Goal: Task Accomplishment & Management: Complete application form

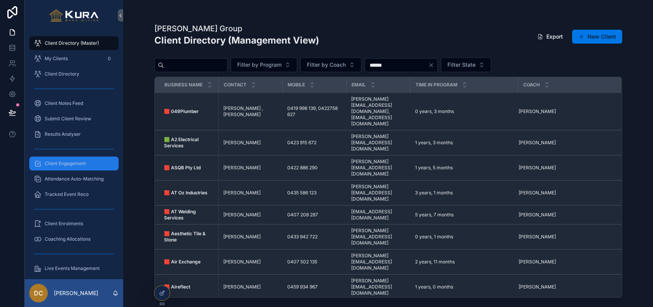
click at [61, 166] on span "Client Engagement" at bounding box center [65, 163] width 41 height 6
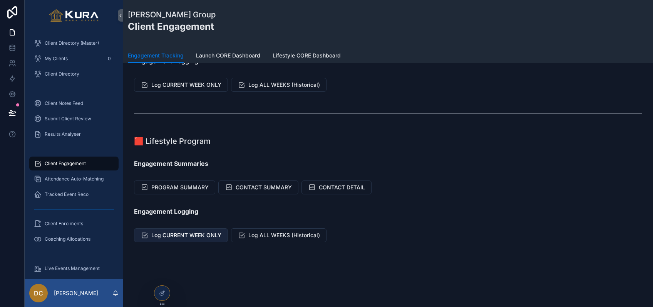
scroll to position [87, 0]
click at [201, 233] on span "Log CURRENT WEEK ONLY" at bounding box center [186, 235] width 70 height 8
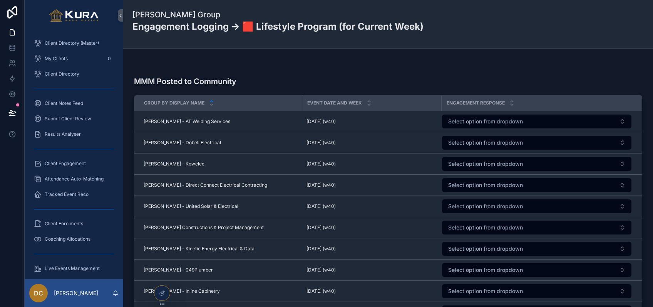
scroll to position [969, 0]
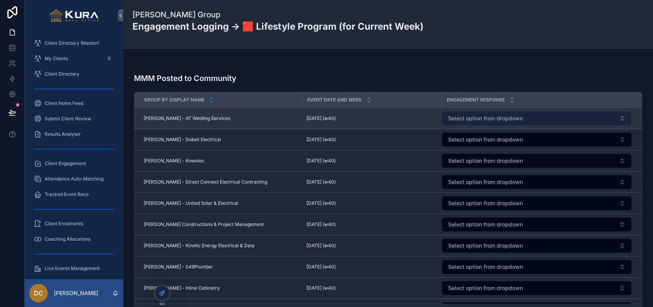
click at [477, 122] on button "Select option from dropdown" at bounding box center [537, 118] width 190 height 14
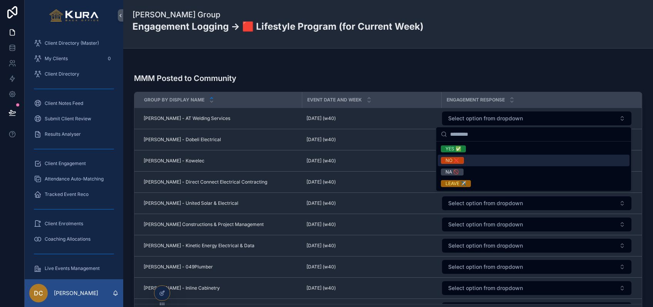
click at [453, 160] on div "NO ❌" at bounding box center [453, 160] width 14 height 7
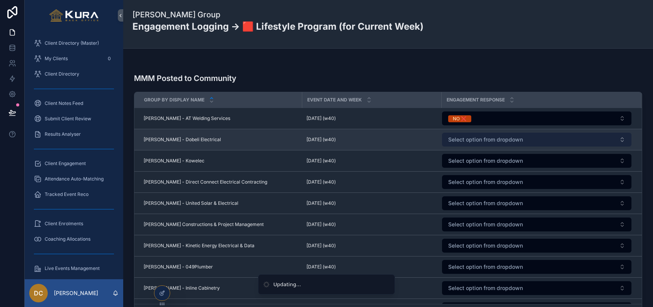
click at [456, 142] on span "Select option from dropdown" at bounding box center [485, 140] width 75 height 8
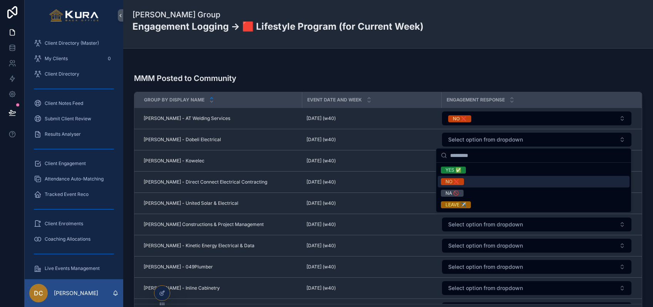
click at [450, 182] on div "NO ❌" at bounding box center [453, 181] width 14 height 7
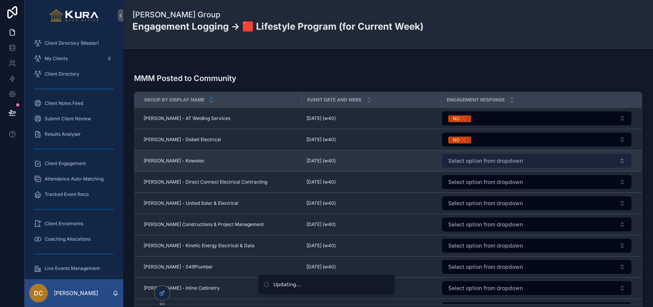
click at [453, 161] on span "Select option from dropdown" at bounding box center [485, 161] width 75 height 8
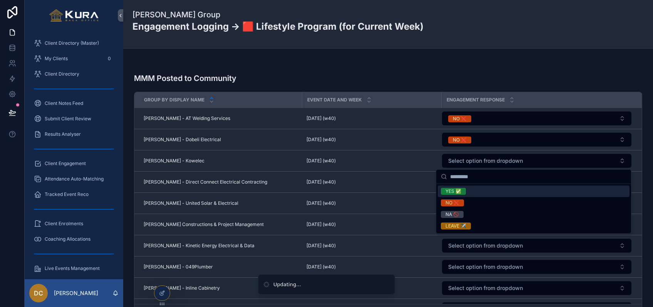
scroll to position [967, 0]
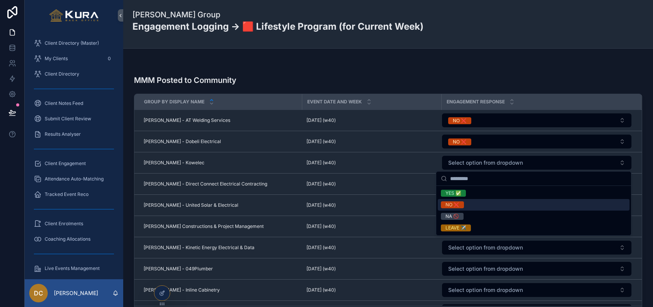
click at [454, 206] on div "NO ❌" at bounding box center [453, 204] width 14 height 7
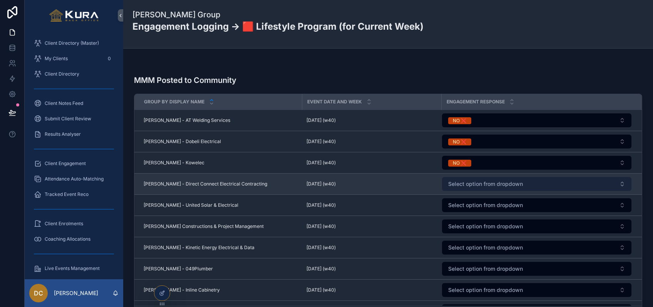
scroll to position [2, 0]
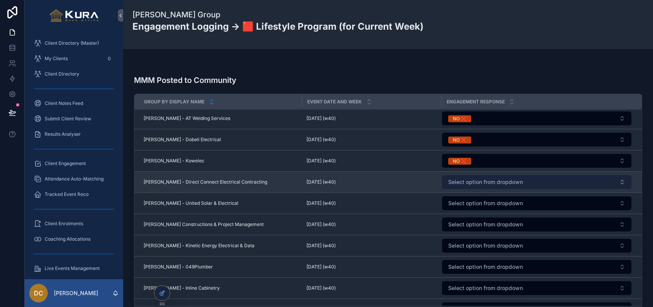
click at [456, 187] on button "Select option from dropdown" at bounding box center [537, 182] width 190 height 14
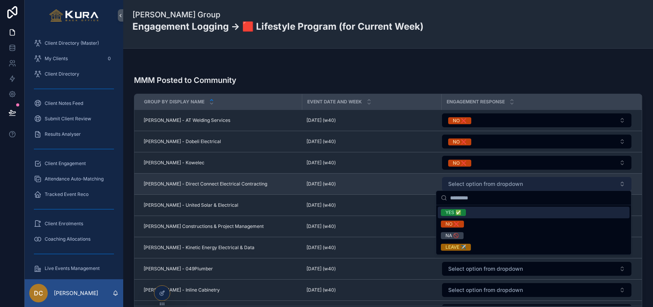
scroll to position [965, 0]
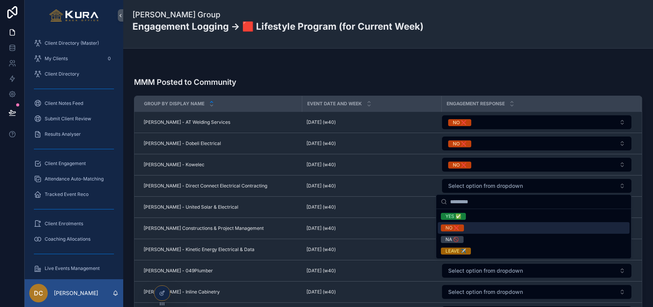
click at [454, 226] on div "NO ❌" at bounding box center [453, 227] width 14 height 7
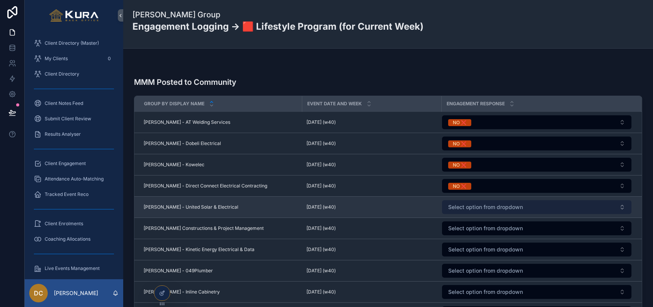
click at [457, 207] on span "Select option from dropdown" at bounding box center [485, 207] width 75 height 8
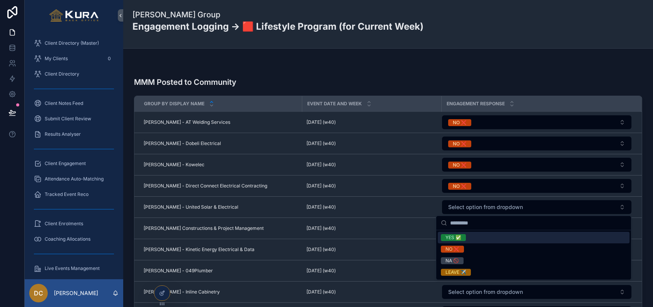
click at [454, 235] on div "YES ✅" at bounding box center [454, 237] width 16 height 7
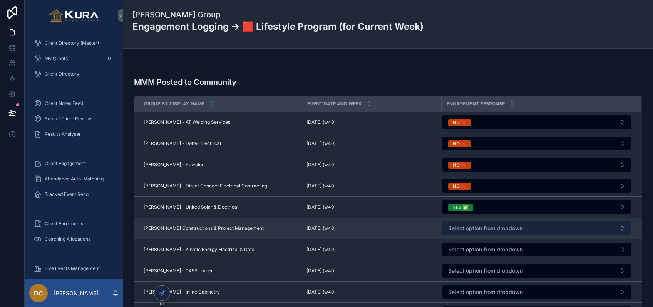
click at [459, 224] on span "Select option from dropdown" at bounding box center [485, 228] width 75 height 8
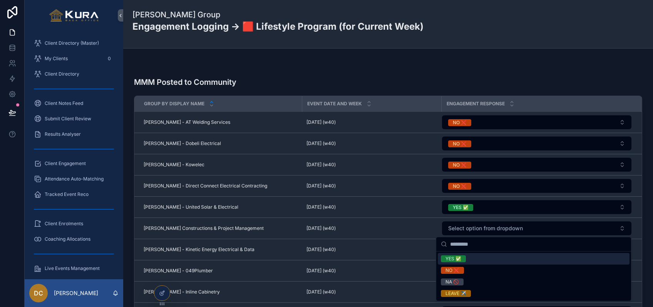
click at [455, 259] on div "YES ✅" at bounding box center [454, 258] width 16 height 7
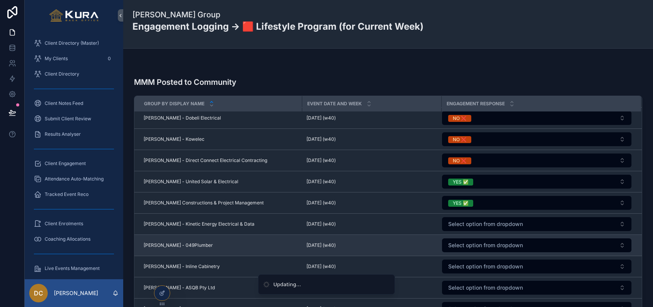
scroll to position [82, 0]
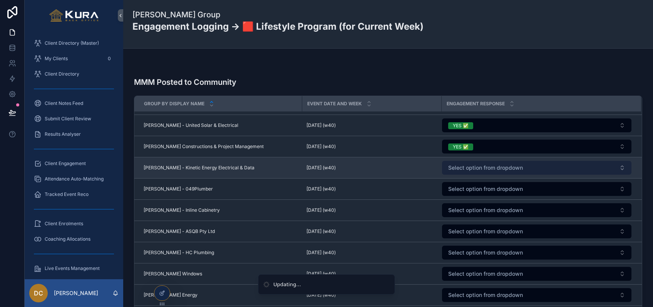
click at [452, 167] on span "Select option from dropdown" at bounding box center [485, 168] width 75 height 8
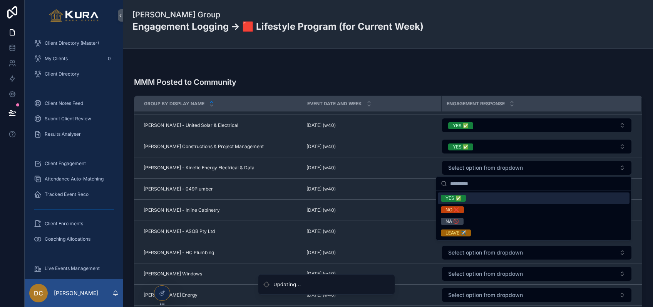
click at [453, 199] on div "YES ✅" at bounding box center [454, 198] width 16 height 7
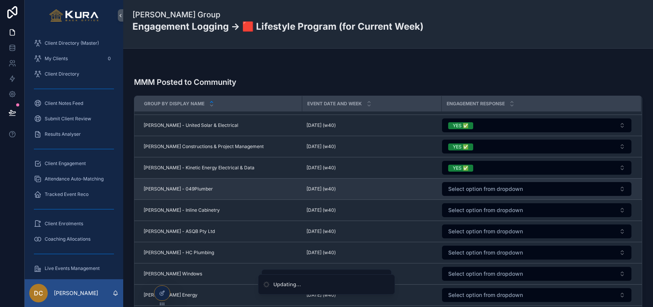
click at [453, 196] on td "Select option from dropdown" at bounding box center [541, 188] width 200 height 21
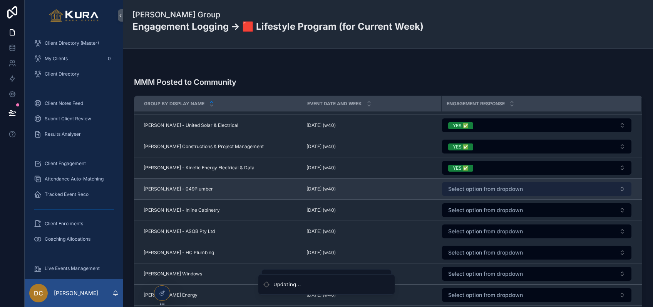
click at [453, 193] on button "Select option from dropdown" at bounding box center [537, 189] width 190 height 14
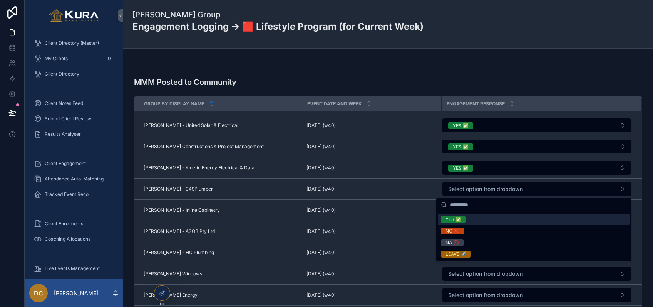
click at [455, 220] on div "YES ✅" at bounding box center [454, 219] width 16 height 7
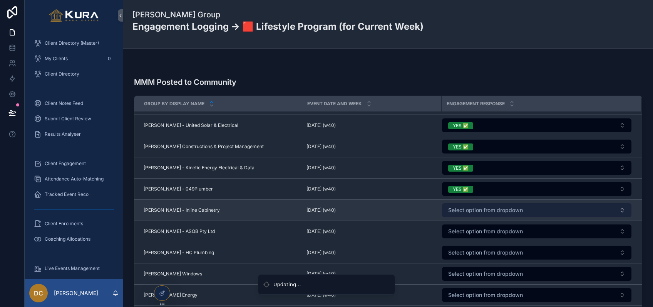
click at [456, 211] on span "Select option from dropdown" at bounding box center [485, 210] width 75 height 8
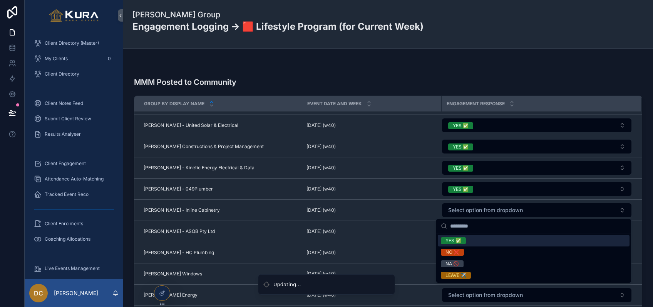
click at [453, 244] on div "YES ✅" at bounding box center [534, 241] width 192 height 12
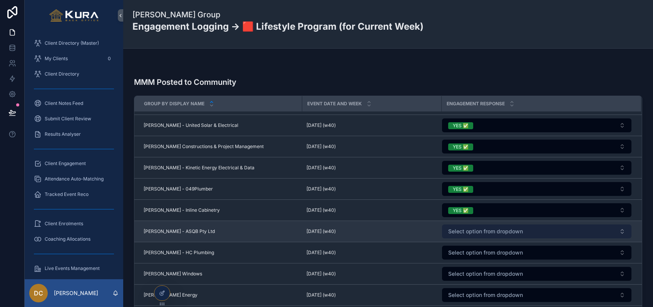
click at [457, 231] on span "Select option from dropdown" at bounding box center [485, 231] width 75 height 8
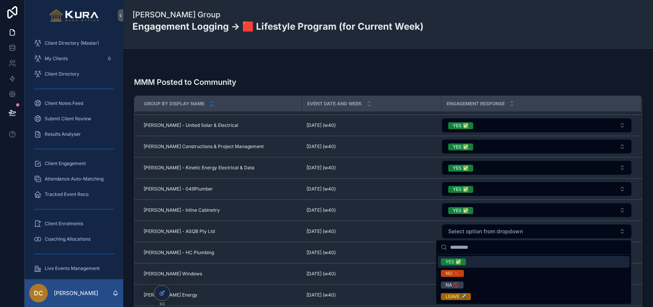
click at [452, 262] on div "YES ✅" at bounding box center [454, 261] width 16 height 7
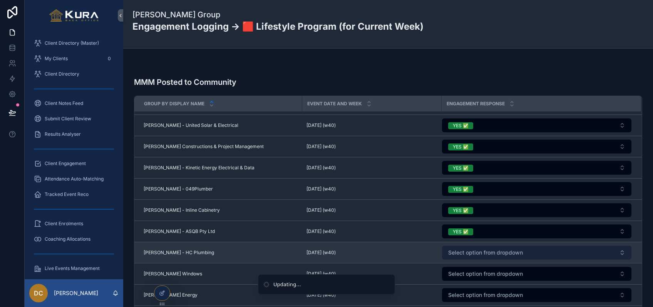
click at [455, 248] on button "Select option from dropdown" at bounding box center [537, 252] width 190 height 14
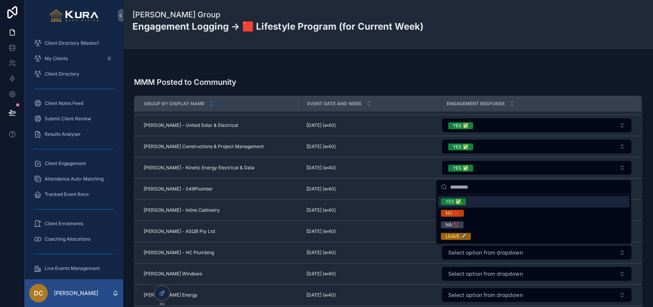
click at [455, 201] on div "YES ✅" at bounding box center [454, 201] width 16 height 7
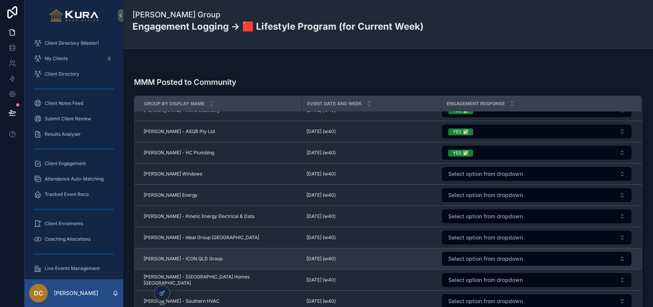
scroll to position [220, 0]
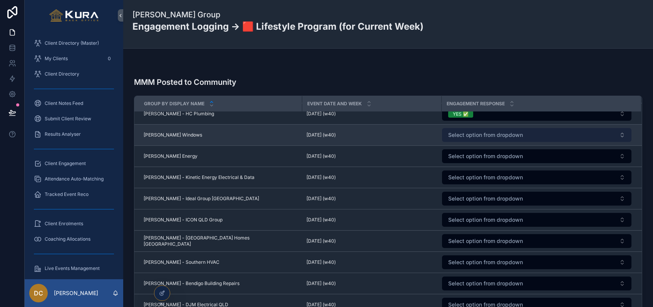
click at [466, 133] on span "Select option from dropdown" at bounding box center [485, 135] width 75 height 8
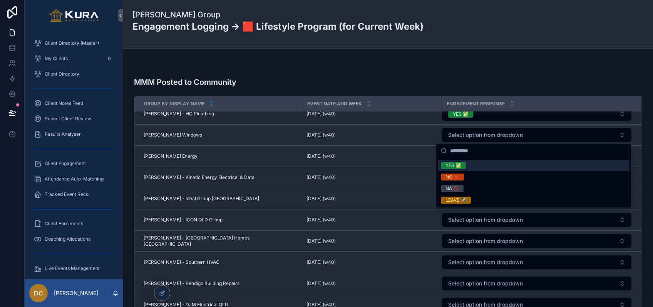
click at [451, 165] on div "YES ✅" at bounding box center [454, 165] width 16 height 7
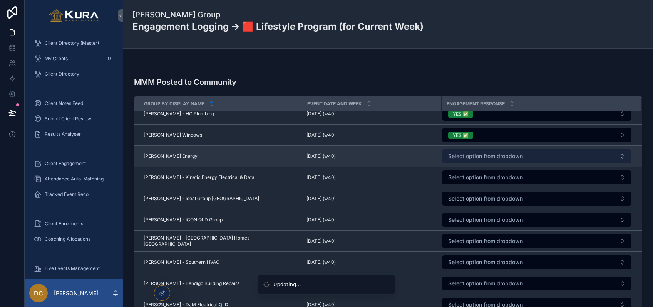
click at [453, 159] on span "Select option from dropdown" at bounding box center [485, 156] width 75 height 8
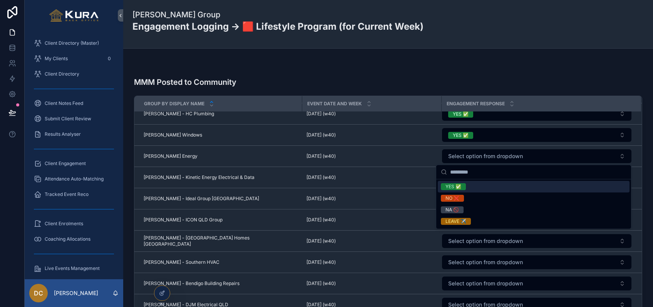
click at [446, 185] on div "YES ✅" at bounding box center [454, 186] width 16 height 7
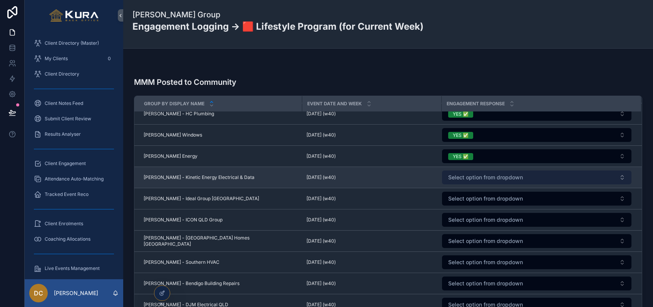
click at [449, 180] on span "Select option from dropdown" at bounding box center [485, 177] width 75 height 8
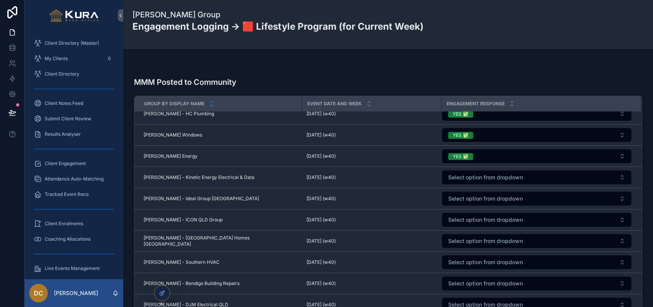
click at [451, 210] on td "Select option from dropdown" at bounding box center [541, 219] width 200 height 21
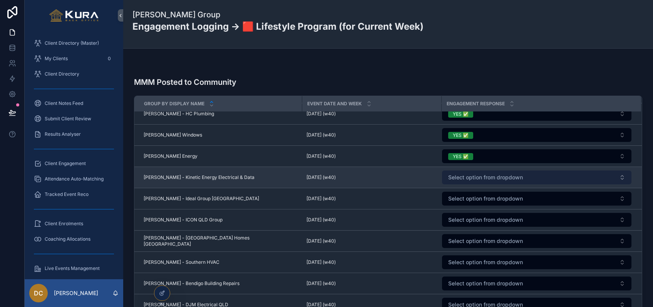
click at [452, 181] on span "Select option from dropdown" at bounding box center [485, 177] width 75 height 8
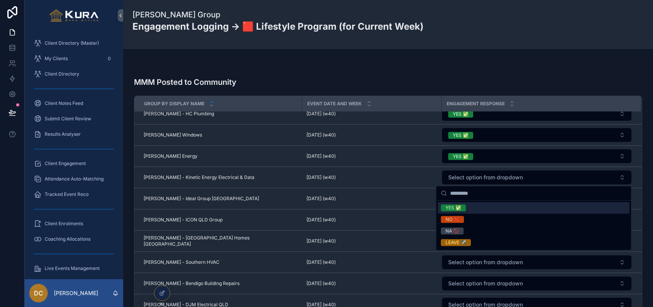
click at [453, 209] on div "YES ✅" at bounding box center [454, 207] width 16 height 7
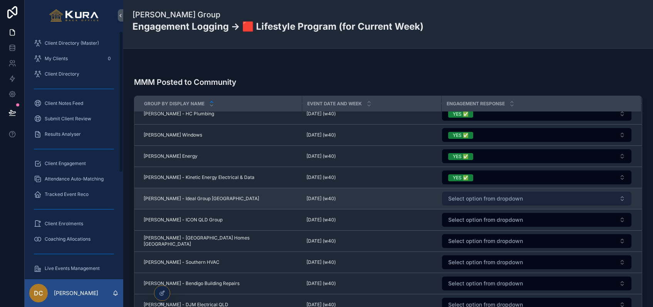
click at [461, 200] on span "Select option from dropdown" at bounding box center [485, 199] width 75 height 8
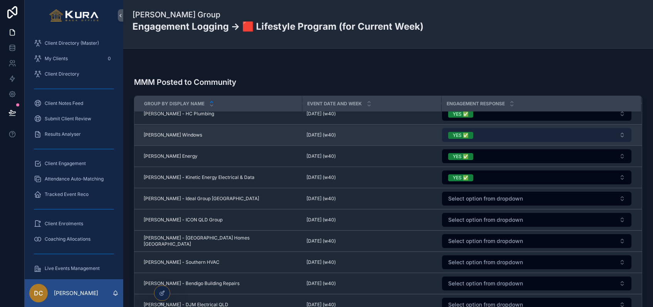
click at [462, 133] on div "YES ✅" at bounding box center [461, 135] width 16 height 7
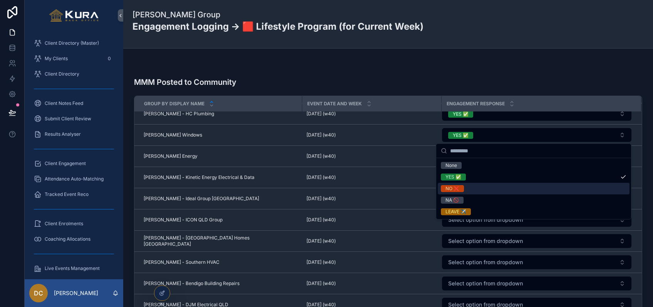
click at [455, 187] on div "NO ❌" at bounding box center [453, 188] width 14 height 7
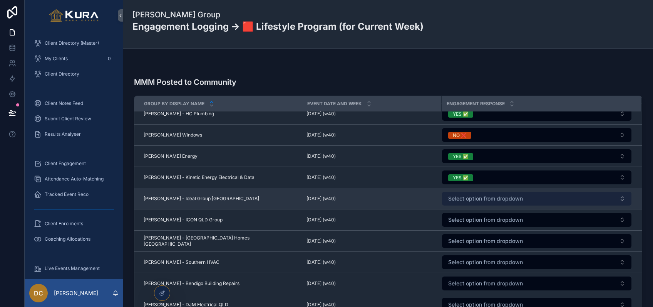
click at [454, 194] on button "Select option from dropdown" at bounding box center [537, 198] width 190 height 14
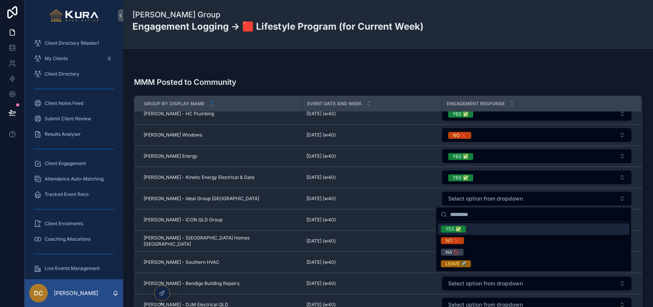
click at [453, 229] on div "YES ✅" at bounding box center [454, 228] width 16 height 7
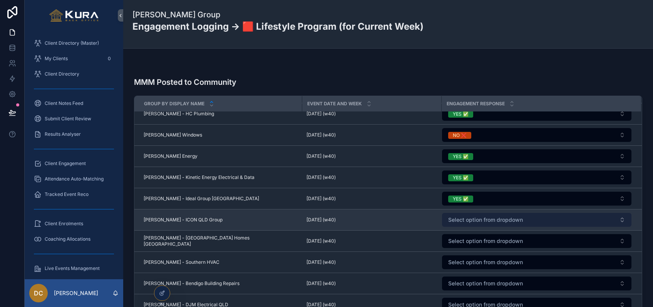
click at [458, 223] on span "Select option from dropdown" at bounding box center [485, 220] width 75 height 8
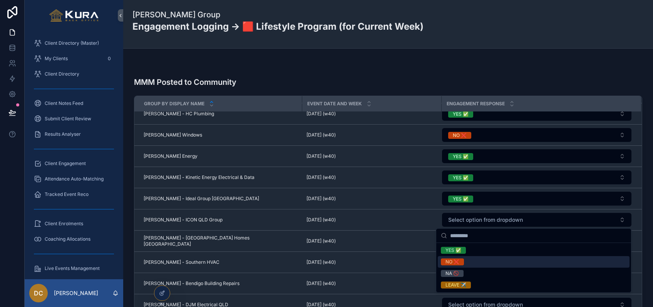
click at [451, 260] on div "NO ❌" at bounding box center [453, 261] width 14 height 7
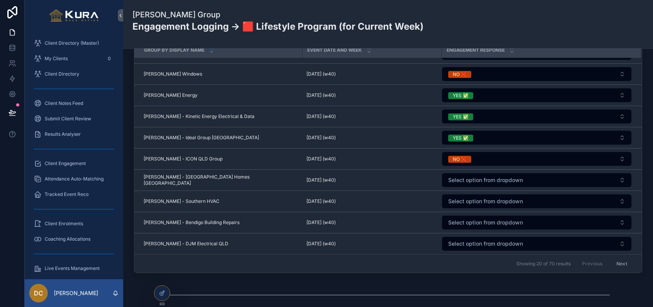
scroll to position [1032, 0]
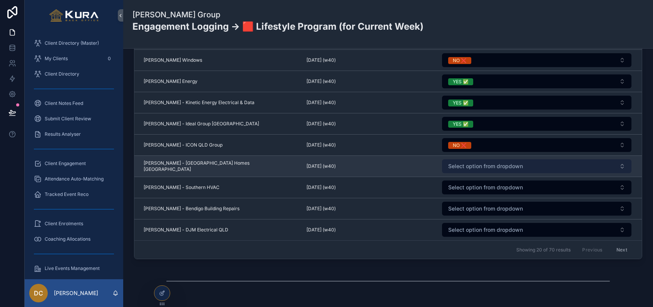
click at [449, 163] on span "Select option from dropdown" at bounding box center [485, 166] width 75 height 8
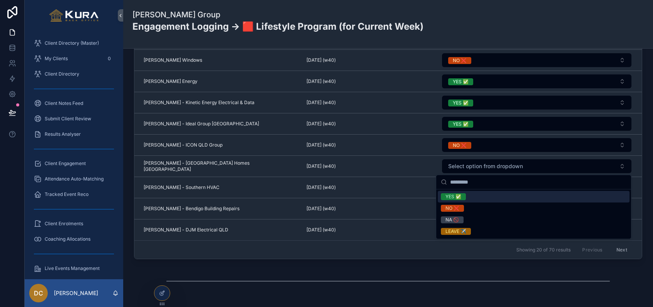
click at [448, 199] on div "YES ✅" at bounding box center [454, 196] width 16 height 7
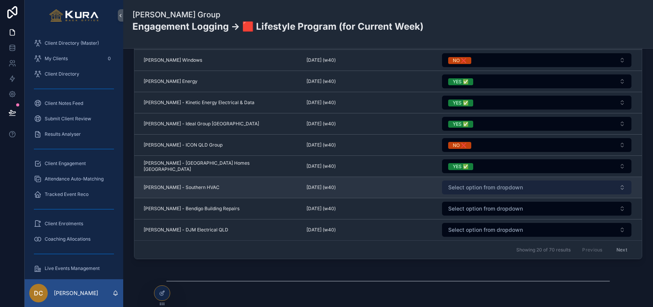
click at [450, 186] on span "Select option from dropdown" at bounding box center [485, 187] width 75 height 8
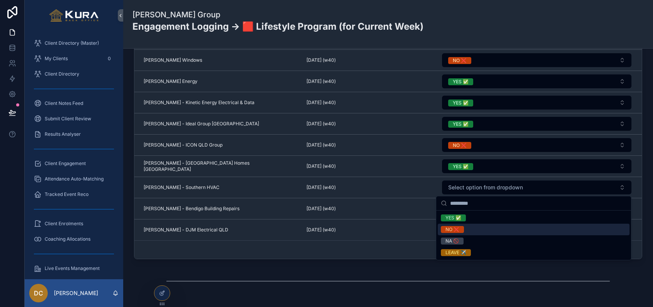
click at [453, 231] on div "NO ❌" at bounding box center [453, 229] width 14 height 7
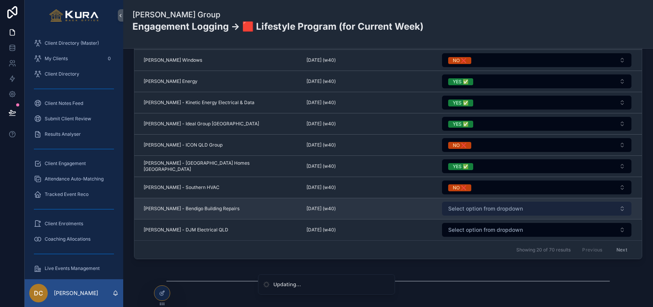
click at [456, 209] on span "Select option from dropdown" at bounding box center [485, 209] width 75 height 8
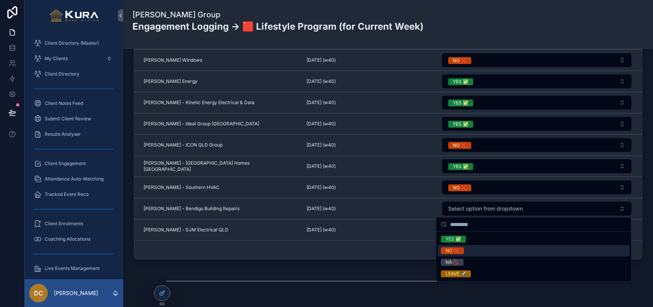
click at [457, 247] on div "NO ❌" at bounding box center [453, 250] width 14 height 7
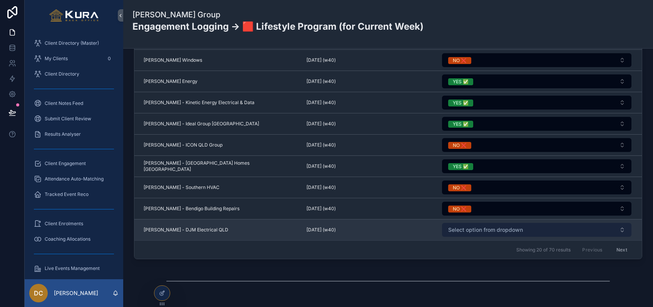
click at [462, 227] on span "Select option from dropdown" at bounding box center [485, 230] width 75 height 8
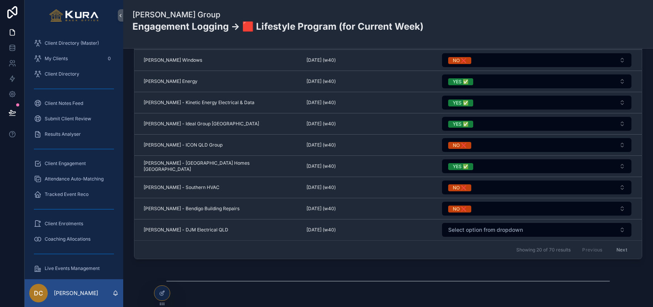
scroll to position [227, 0]
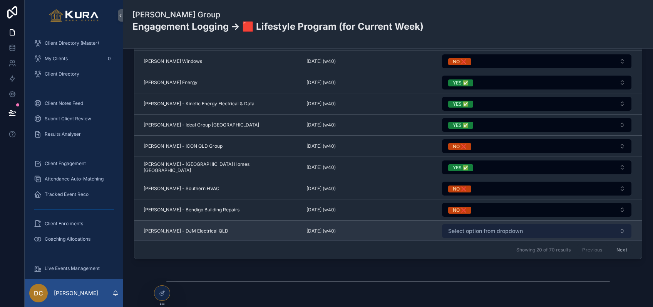
click at [456, 228] on span "Select option from dropdown" at bounding box center [485, 231] width 75 height 8
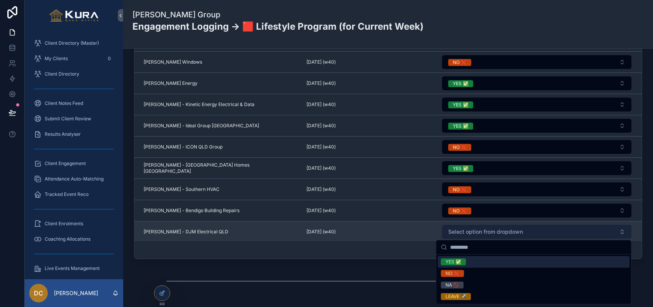
scroll to position [225, 0]
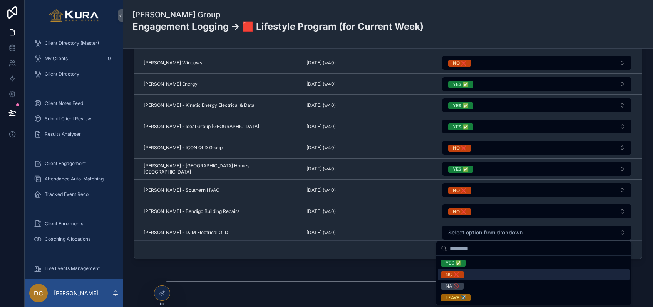
click at [449, 272] on div "NO ❌" at bounding box center [453, 274] width 14 height 7
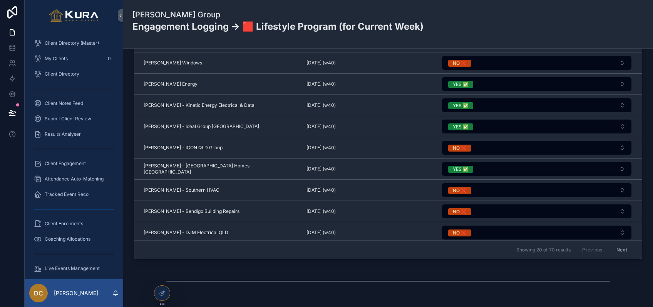
click at [554, 250] on button "Next" at bounding box center [622, 249] width 22 height 12
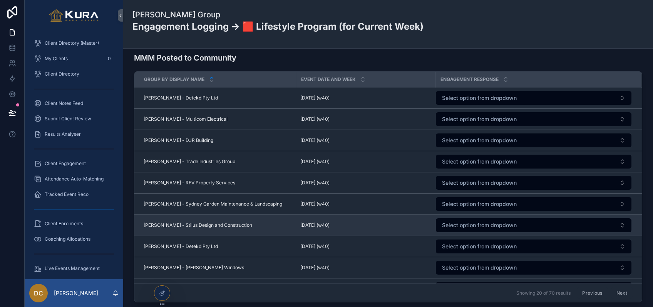
scroll to position [988, 0]
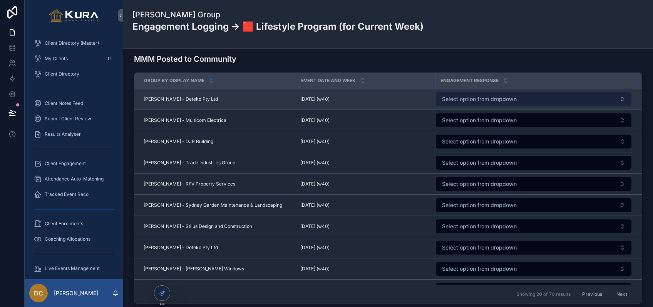
click at [478, 101] on span "Select option from dropdown" at bounding box center [479, 99] width 75 height 8
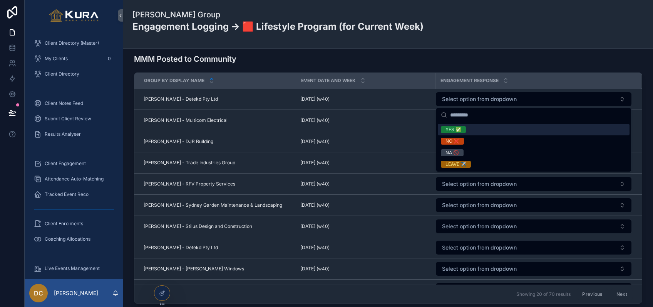
click at [459, 129] on div "YES ✅" at bounding box center [454, 129] width 16 height 7
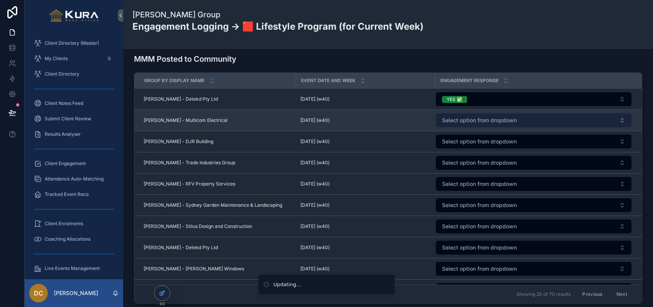
click at [461, 121] on span "Select option from dropdown" at bounding box center [479, 120] width 75 height 8
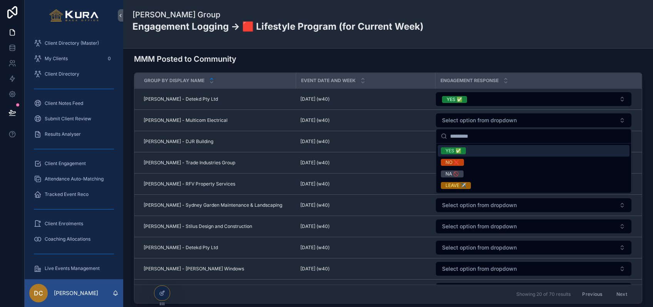
click at [455, 152] on div "YES ✅" at bounding box center [454, 150] width 16 height 7
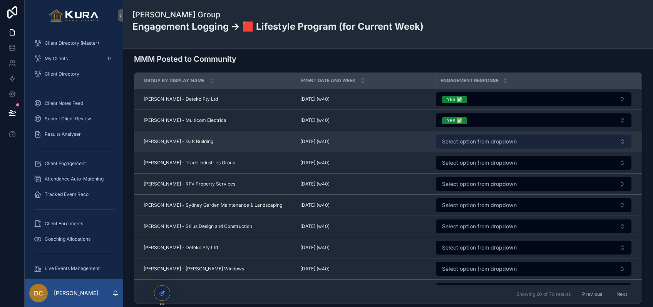
click at [454, 145] on button "Select option from dropdown" at bounding box center [534, 141] width 196 height 14
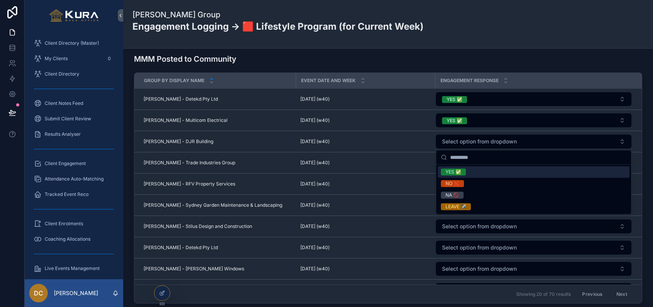
click at [452, 169] on div "YES ✅" at bounding box center [454, 171] width 16 height 7
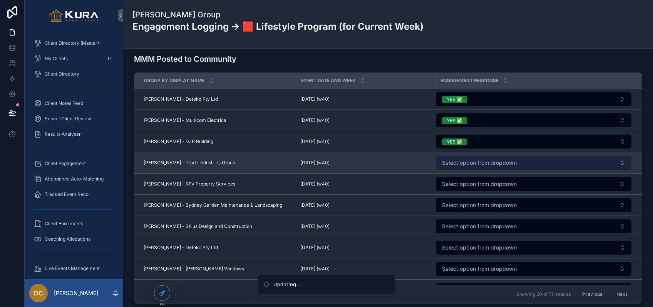
click at [453, 161] on span "Select option from dropdown" at bounding box center [479, 163] width 75 height 8
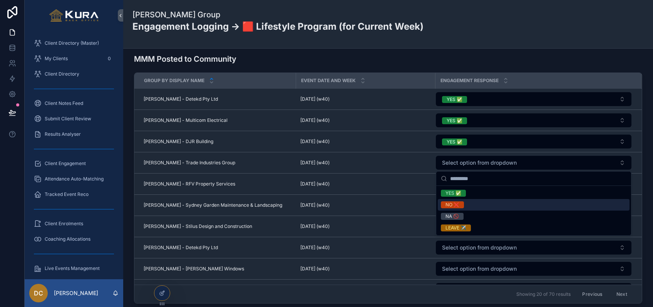
click at [450, 203] on div "NO ❌" at bounding box center [453, 204] width 14 height 7
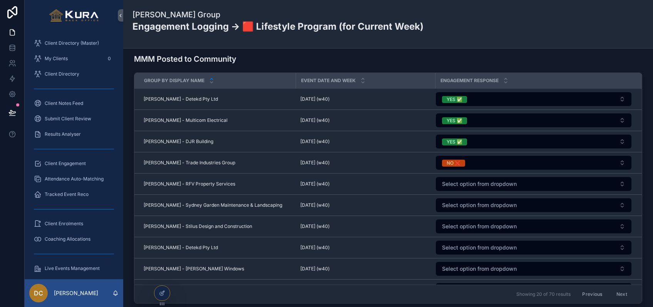
click at [454, 185] on span "Select option from dropdown" at bounding box center [479, 184] width 75 height 8
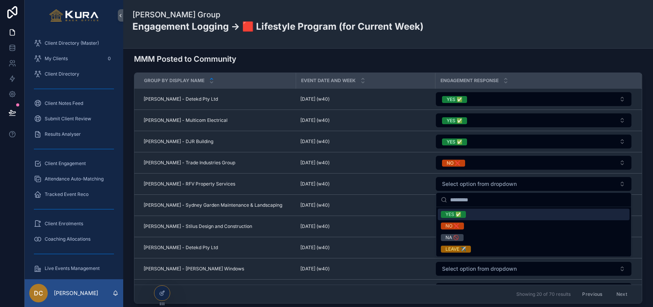
click at [455, 214] on div "YES ✅" at bounding box center [454, 214] width 16 height 7
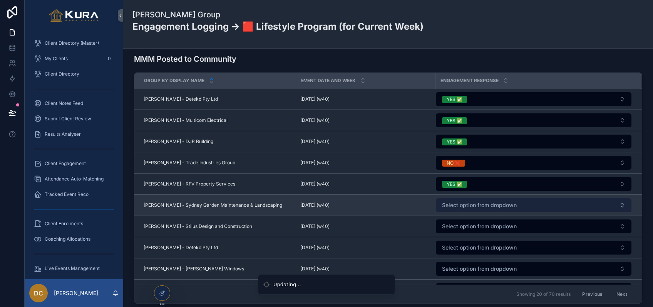
click at [458, 204] on span "Select option from dropdown" at bounding box center [479, 205] width 75 height 8
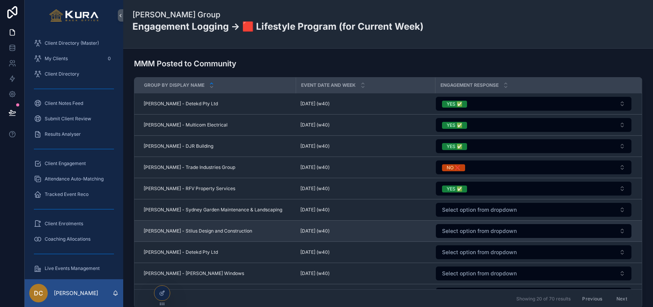
scroll to position [2, 0]
click at [456, 240] on td "Select option from dropdown" at bounding box center [538, 250] width 206 height 21
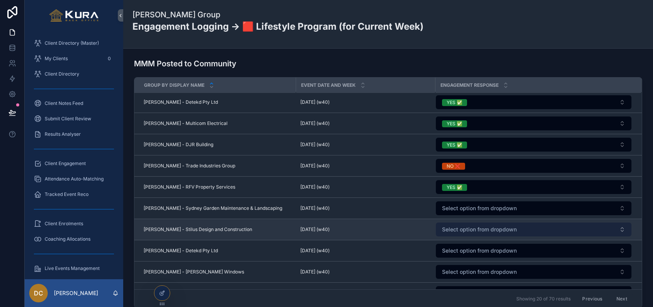
scroll to position [985, 0]
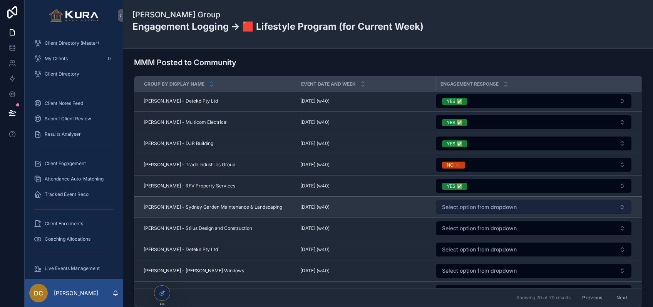
click at [453, 205] on span "Select option from dropdown" at bounding box center [479, 207] width 75 height 8
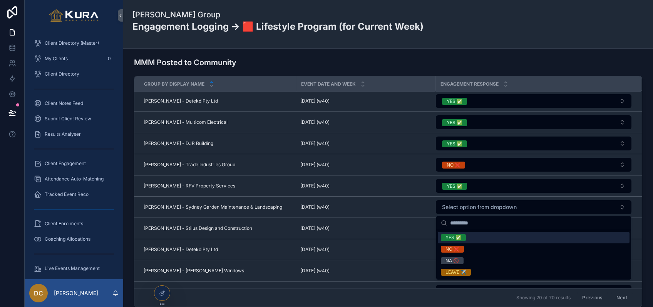
click at [450, 237] on div "YES ✅" at bounding box center [454, 237] width 16 height 7
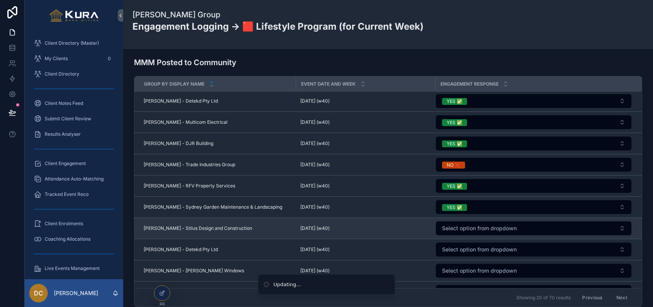
scroll to position [84, 0]
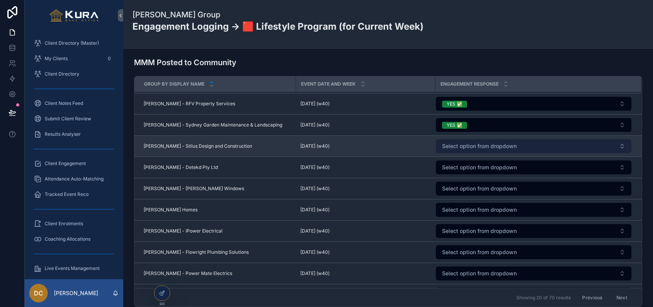
click at [448, 145] on span "Select option from dropdown" at bounding box center [479, 146] width 75 height 8
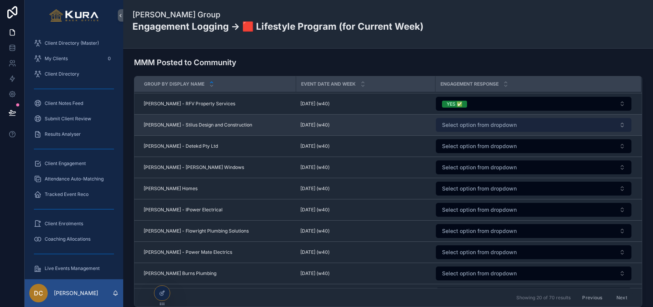
click at [452, 124] on span "Select option from dropdown" at bounding box center [479, 125] width 75 height 8
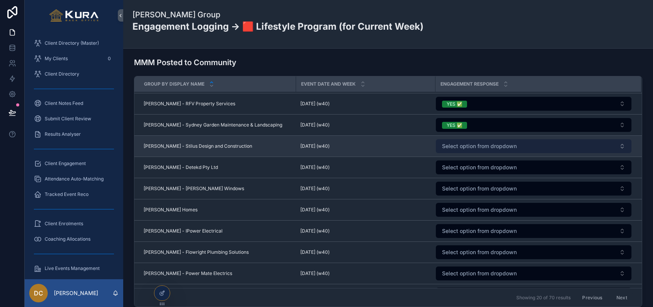
click at [453, 143] on span "Select option from dropdown" at bounding box center [479, 146] width 75 height 8
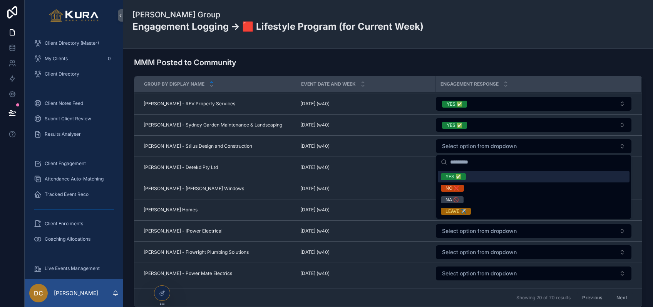
click at [453, 176] on div "YES ✅" at bounding box center [454, 176] width 16 height 7
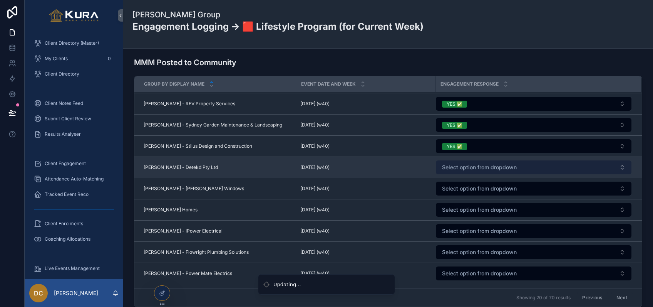
click at [456, 165] on span "Select option from dropdown" at bounding box center [479, 167] width 75 height 8
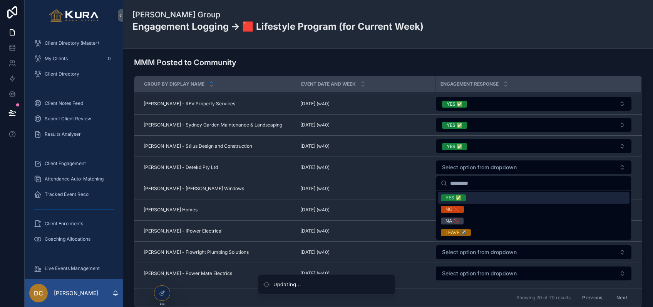
click at [459, 197] on div "YES ✅" at bounding box center [454, 197] width 16 height 7
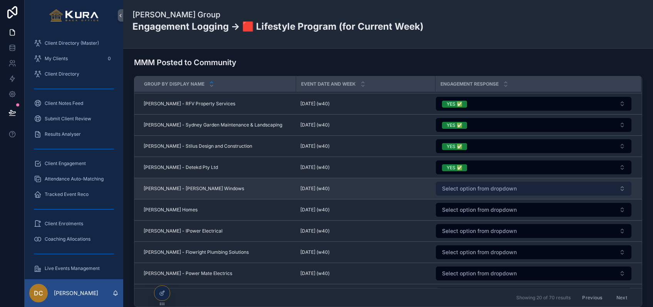
click at [449, 190] on span "Select option from dropdown" at bounding box center [479, 189] width 75 height 8
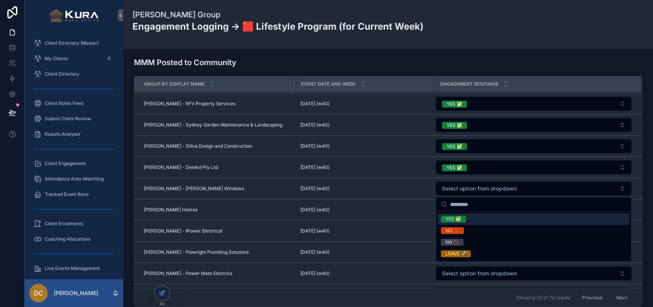
click at [450, 218] on div "YES ✅" at bounding box center [454, 218] width 16 height 7
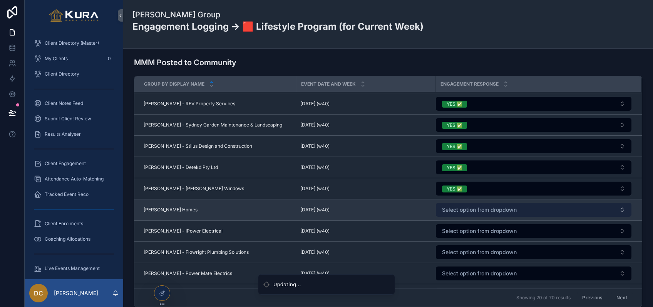
click at [451, 211] on span "Select option from dropdown" at bounding box center [479, 210] width 75 height 8
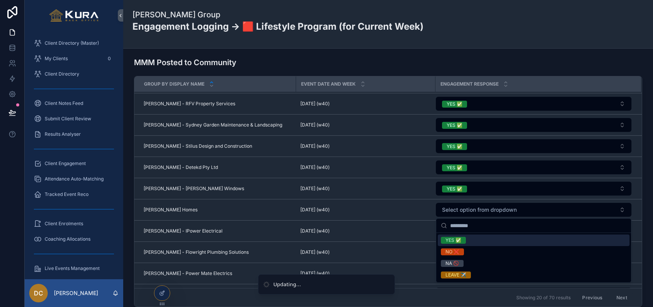
click at [453, 242] on div "YES ✅" at bounding box center [454, 240] width 16 height 7
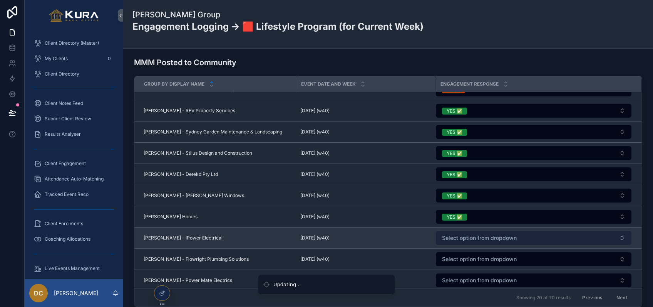
scroll to position [75, 0]
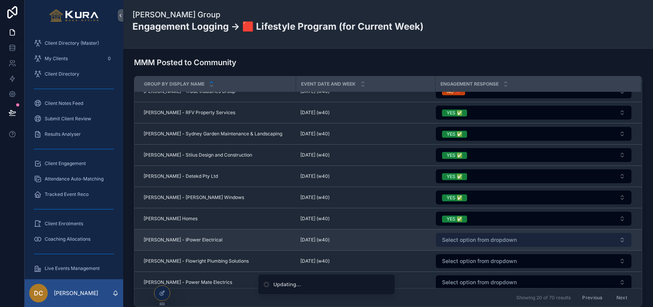
click at [456, 239] on span "Select option from dropdown" at bounding box center [479, 240] width 75 height 8
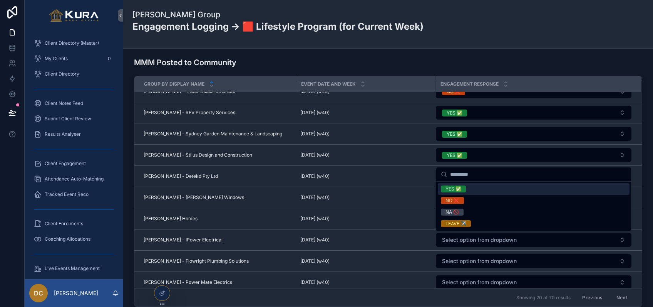
click at [451, 188] on div "YES ✅" at bounding box center [454, 188] width 16 height 7
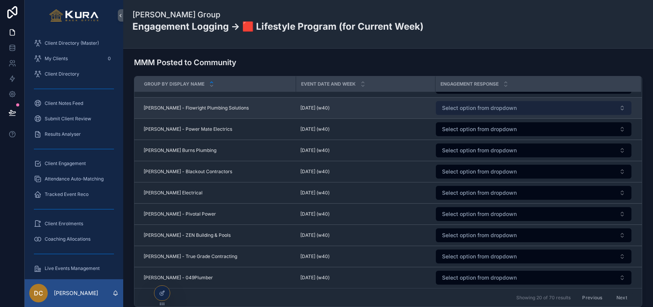
scroll to position [216, 0]
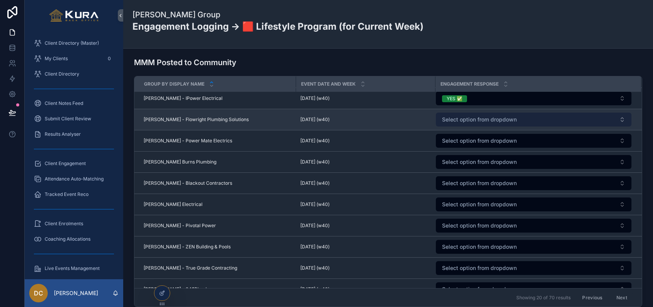
click at [452, 119] on span "Select option from dropdown" at bounding box center [479, 120] width 75 height 8
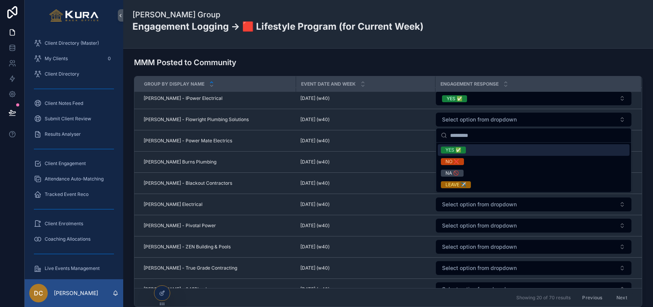
click at [448, 149] on div "YES ✅" at bounding box center [454, 149] width 16 height 7
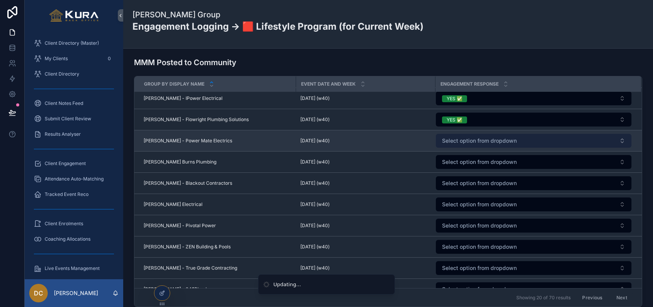
click at [454, 139] on span "Select option from dropdown" at bounding box center [479, 141] width 75 height 8
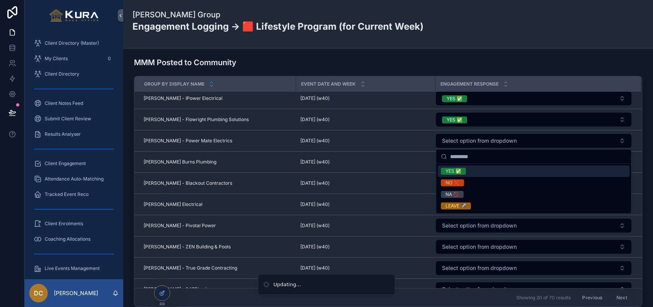
click at [448, 171] on div "YES ✅" at bounding box center [454, 171] width 16 height 7
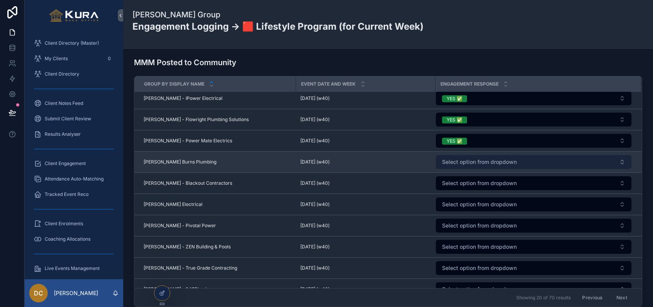
click at [483, 167] on button "Select option from dropdown" at bounding box center [534, 162] width 196 height 14
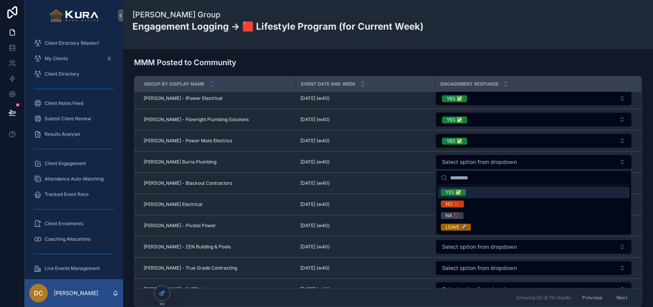
click at [456, 191] on div "YES ✅" at bounding box center [454, 192] width 16 height 7
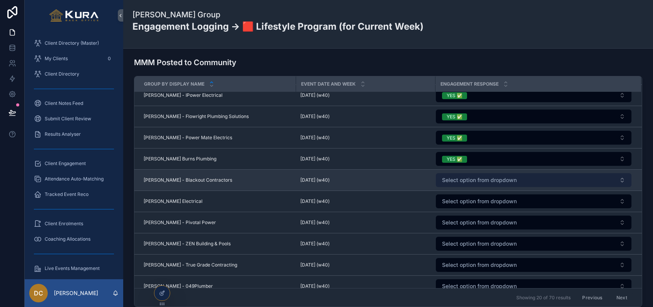
click at [470, 180] on span "Select option from dropdown" at bounding box center [479, 180] width 75 height 8
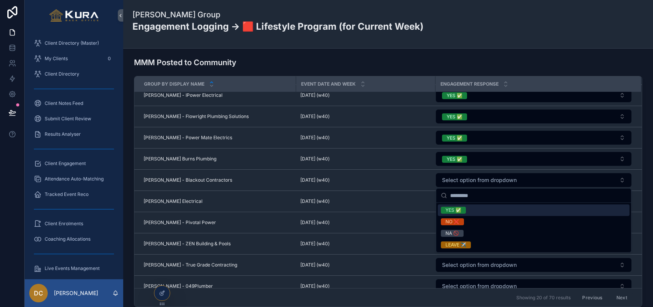
scroll to position [222, 0]
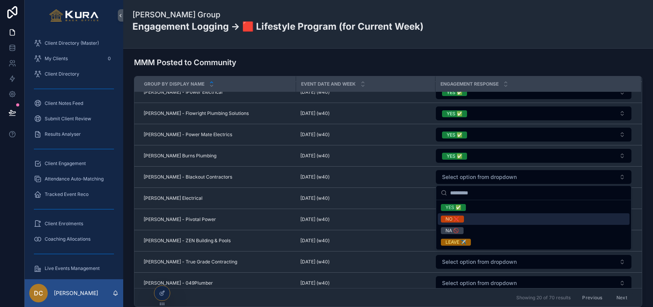
click at [453, 218] on div "NO ❌" at bounding box center [453, 218] width 14 height 7
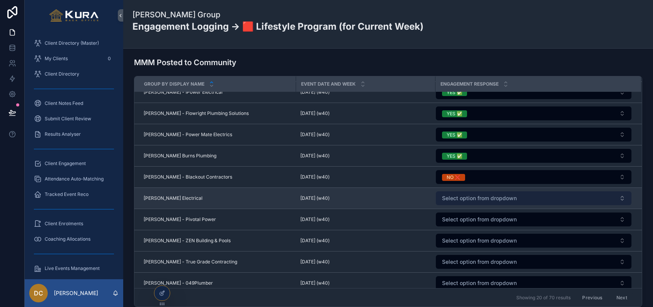
click at [456, 202] on button "Select option from dropdown" at bounding box center [534, 198] width 196 height 14
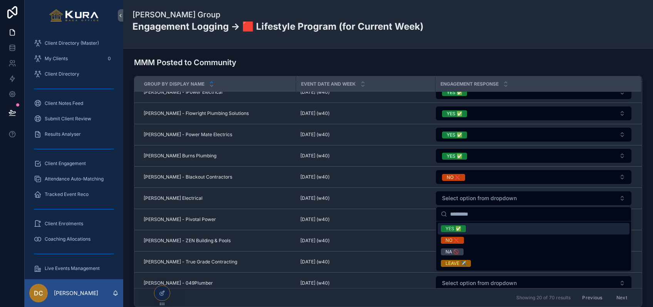
click at [455, 228] on div "YES ✅" at bounding box center [454, 228] width 16 height 7
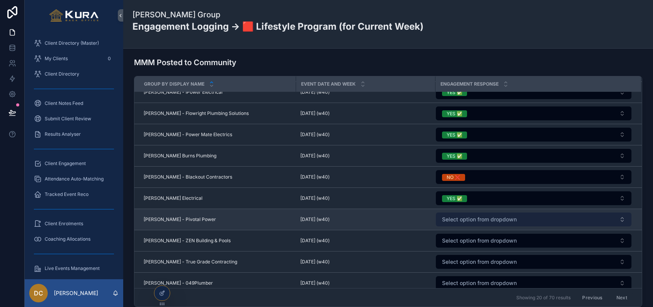
click at [457, 216] on span "Select option from dropdown" at bounding box center [479, 219] width 75 height 8
click at [456, 223] on button "Select option from dropdown" at bounding box center [534, 219] width 196 height 14
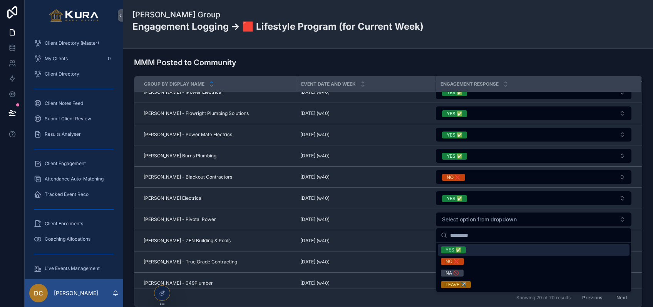
click at [456, 253] on div "YES ✅" at bounding box center [454, 249] width 16 height 7
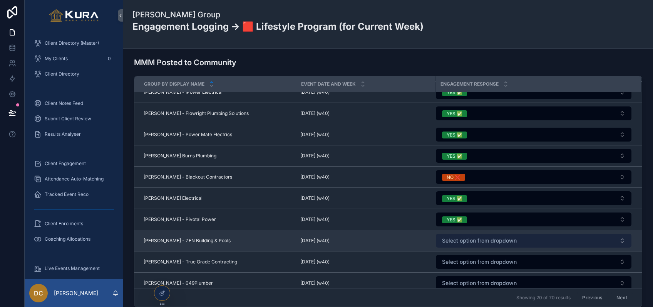
click at [458, 241] on span "Select option from dropdown" at bounding box center [479, 241] width 75 height 8
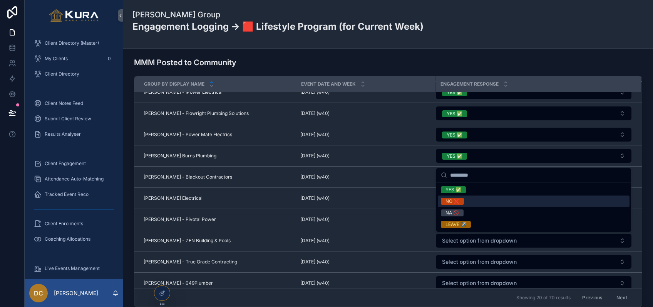
click at [456, 201] on div "NO ❌" at bounding box center [453, 201] width 14 height 7
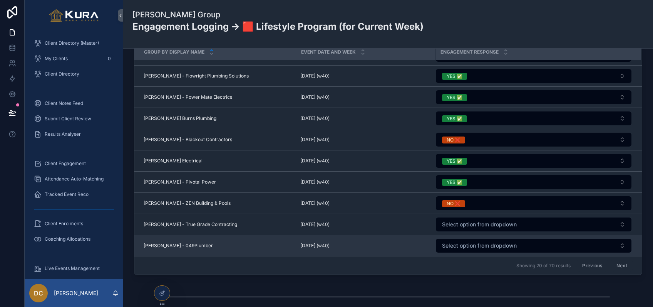
scroll to position [1024, 0]
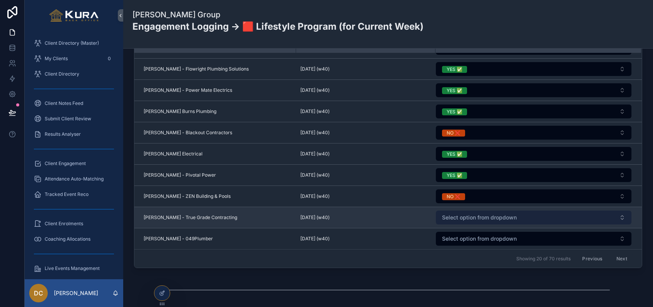
click at [463, 218] on span "Select option from dropdown" at bounding box center [479, 217] width 75 height 8
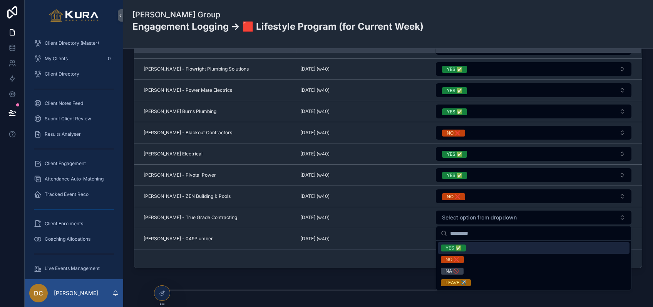
click at [450, 248] on div "YES ✅" at bounding box center [454, 247] width 16 height 7
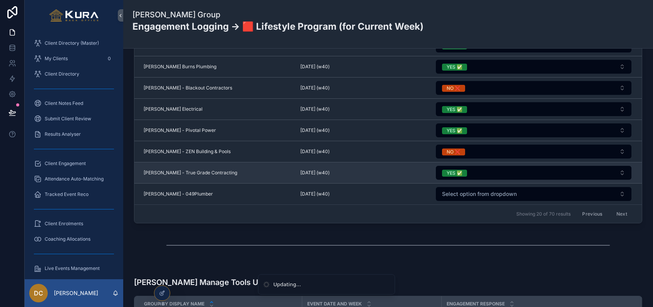
scroll to position [1089, 0]
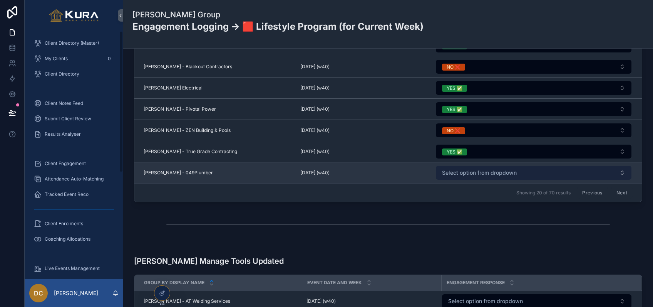
click at [495, 175] on span "Select option from dropdown" at bounding box center [479, 173] width 75 height 8
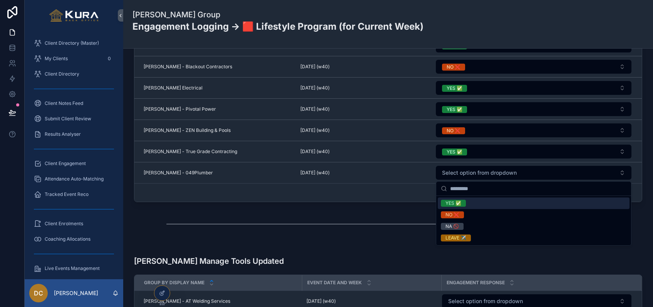
click at [455, 202] on div "YES ✅" at bounding box center [454, 203] width 16 height 7
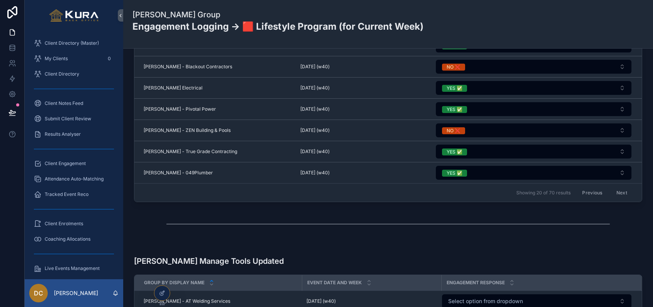
click at [554, 190] on button "Next" at bounding box center [622, 192] width 22 height 12
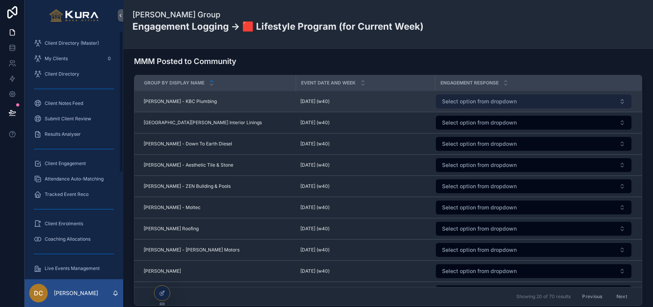
click at [458, 102] on span "Select option from dropdown" at bounding box center [479, 101] width 75 height 8
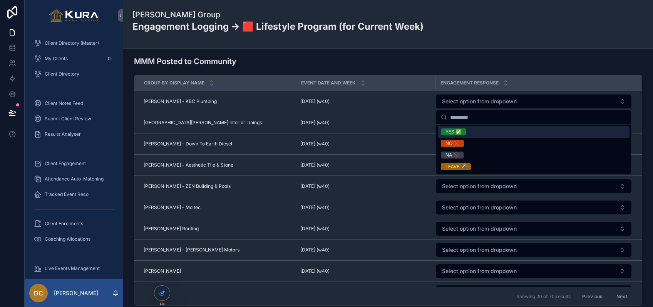
click at [451, 133] on div "YES ✅" at bounding box center [454, 131] width 16 height 7
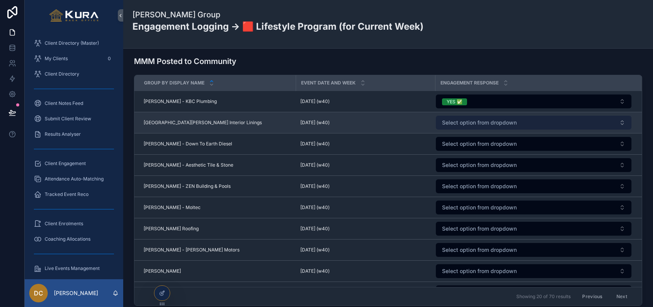
click at [455, 124] on span "Select option from dropdown" at bounding box center [479, 123] width 75 height 8
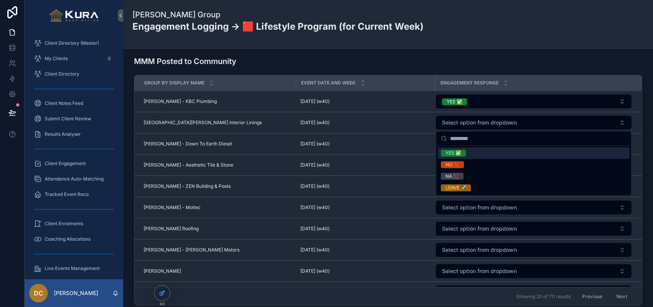
click at [453, 153] on div "YES ✅" at bounding box center [454, 152] width 16 height 7
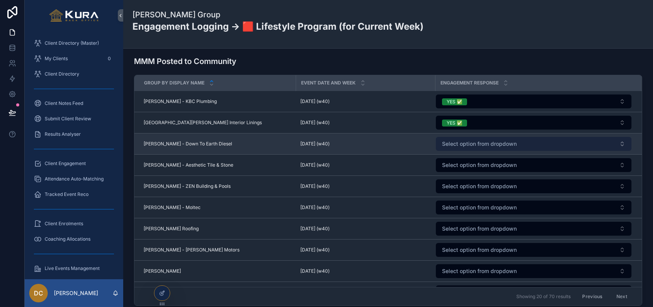
click at [456, 144] on span "Select option from dropdown" at bounding box center [479, 144] width 75 height 8
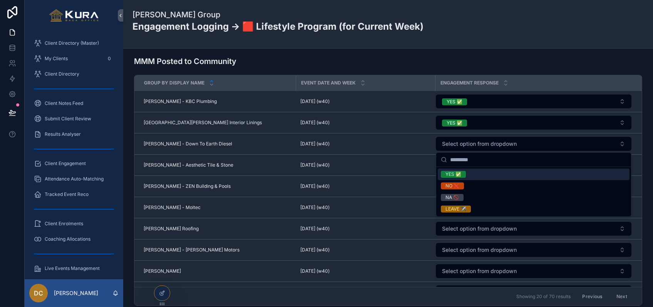
click at [453, 175] on div "YES ✅" at bounding box center [454, 174] width 16 height 7
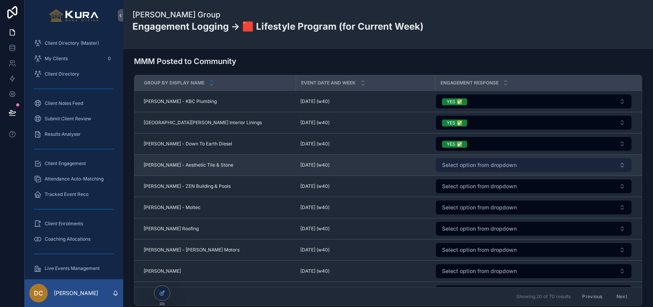
click at [463, 162] on span "Select option from dropdown" at bounding box center [479, 165] width 75 height 8
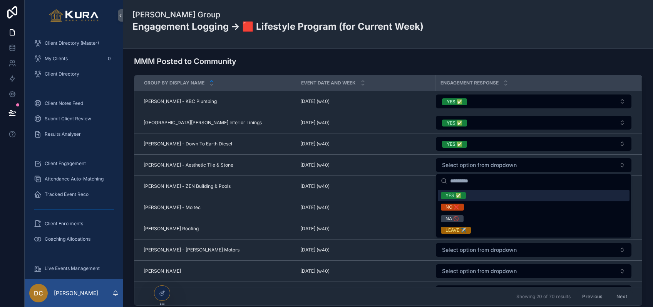
click at [456, 198] on div "YES ✅" at bounding box center [454, 195] width 16 height 7
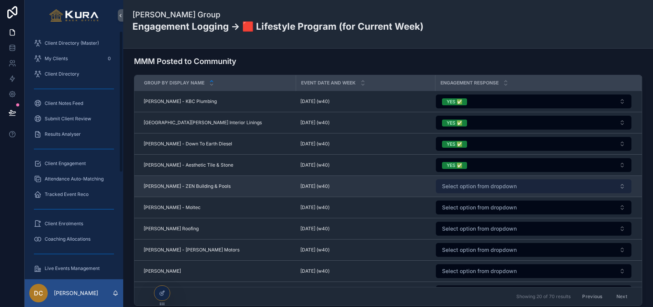
click at [445, 187] on span "Select option from dropdown" at bounding box center [479, 186] width 75 height 8
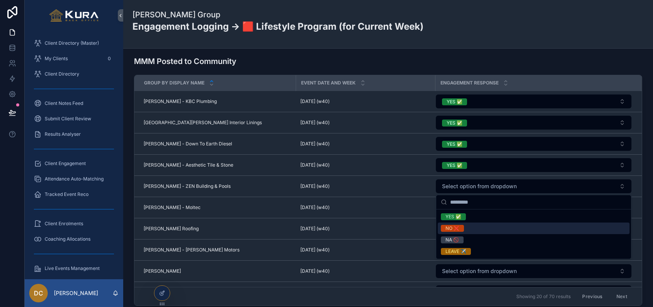
click at [448, 225] on div "NO ❌" at bounding box center [453, 228] width 14 height 7
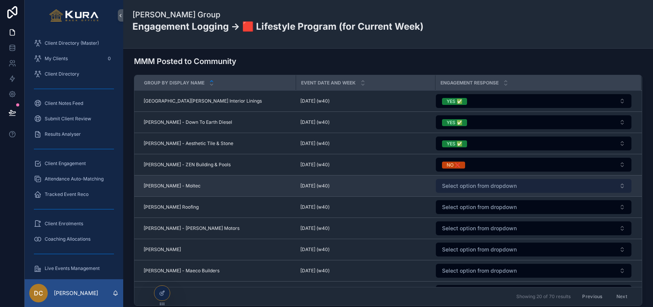
scroll to position [20, 0]
click at [478, 184] on span "Select option from dropdown" at bounding box center [479, 187] width 75 height 8
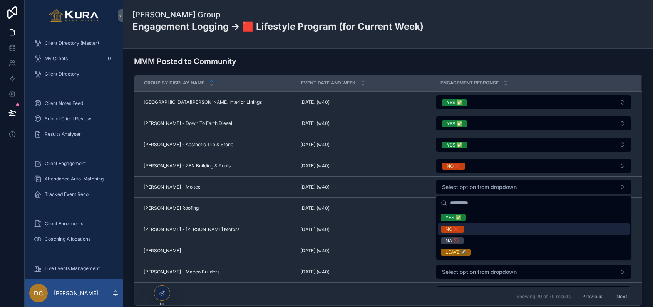
click at [453, 228] on div "NO ❌" at bounding box center [453, 228] width 14 height 7
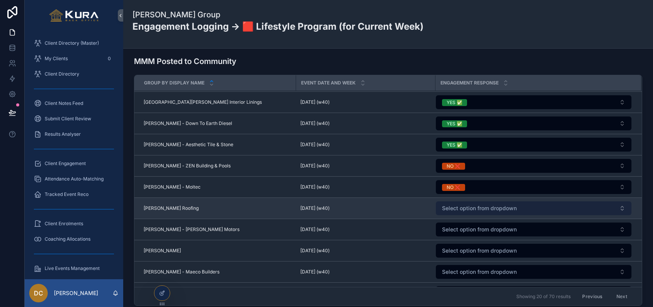
click at [456, 210] on span "Select option from dropdown" at bounding box center [479, 208] width 75 height 8
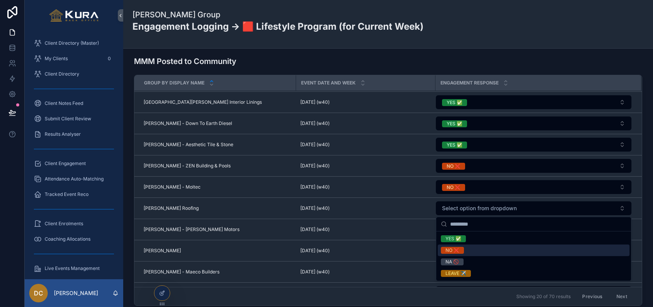
click at [449, 252] on div "NO ❌" at bounding box center [453, 250] width 14 height 7
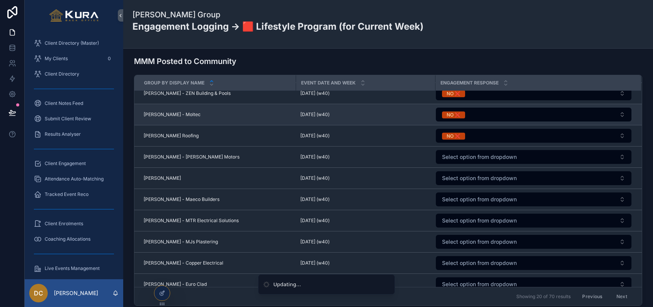
scroll to position [96, 0]
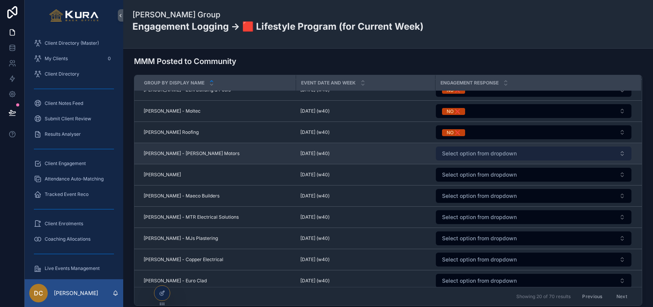
click at [459, 155] on span "Select option from dropdown" at bounding box center [479, 153] width 75 height 8
click at [453, 155] on span "Select option from dropdown" at bounding box center [479, 153] width 75 height 8
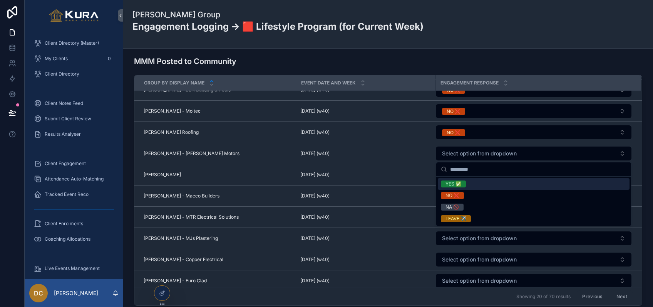
click at [449, 184] on div "YES ✅" at bounding box center [454, 183] width 16 height 7
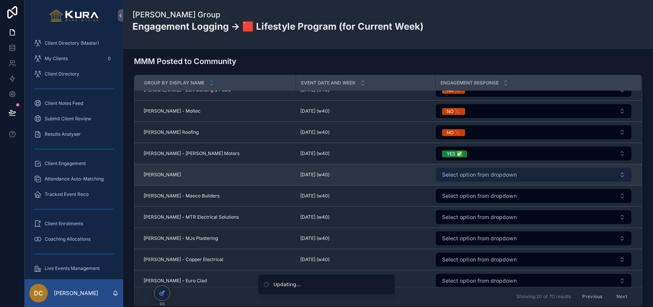
click at [450, 175] on span "Select option from dropdown" at bounding box center [479, 175] width 75 height 8
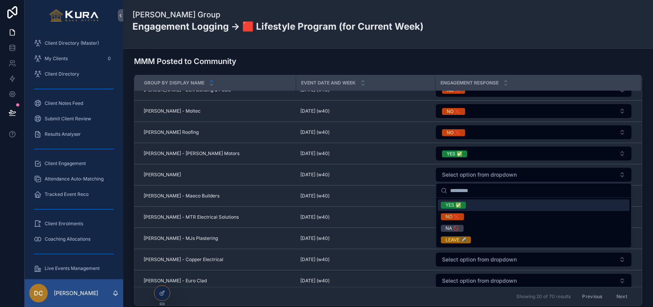
click at [453, 205] on div "YES ✅" at bounding box center [454, 204] width 16 height 7
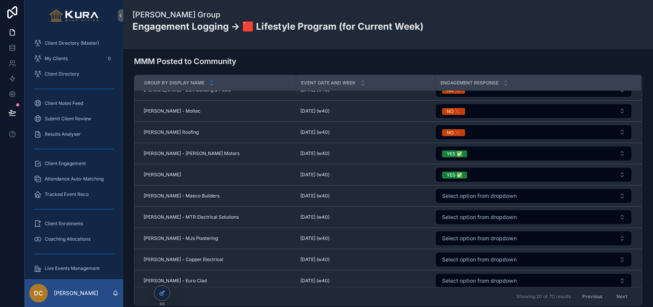
click at [454, 197] on span "Select option from dropdown" at bounding box center [479, 196] width 75 height 8
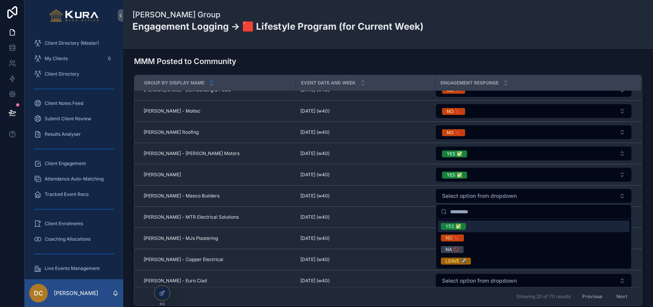
click at [452, 225] on div "YES ✅" at bounding box center [454, 226] width 16 height 7
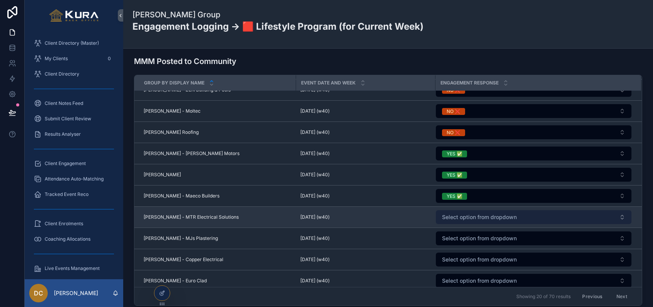
click at [454, 215] on span "Select option from dropdown" at bounding box center [479, 217] width 75 height 8
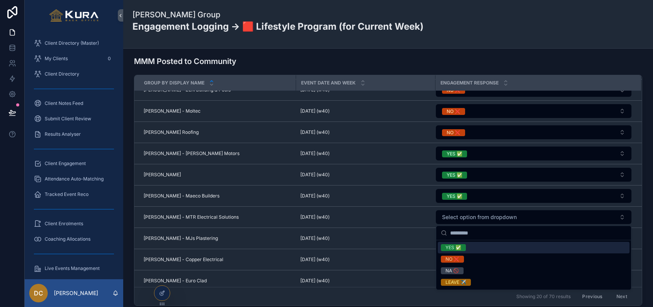
click at [451, 246] on div "YES ✅" at bounding box center [454, 247] width 16 height 7
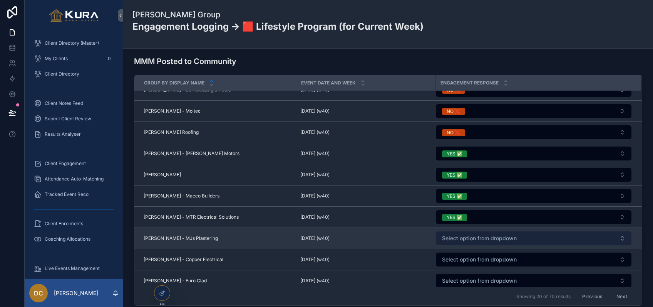
click at [456, 234] on span "Select option from dropdown" at bounding box center [479, 238] width 75 height 8
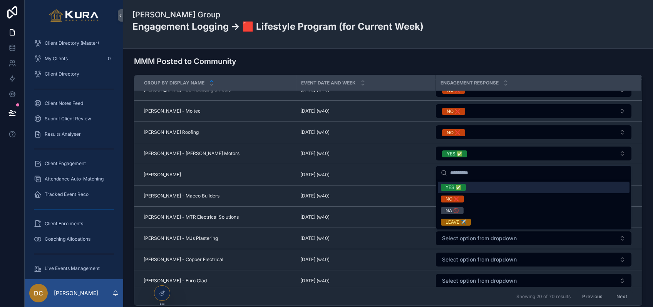
click at [453, 187] on div "YES ✅" at bounding box center [454, 187] width 16 height 7
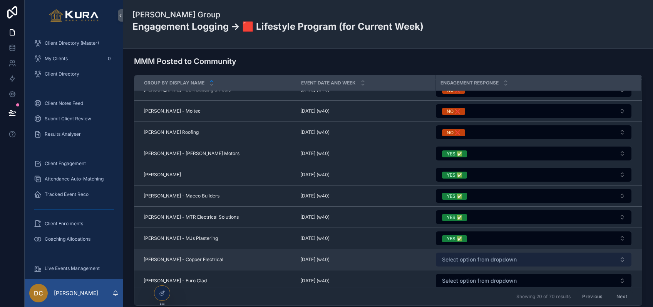
click at [458, 259] on span "Select option from dropdown" at bounding box center [479, 259] width 75 height 8
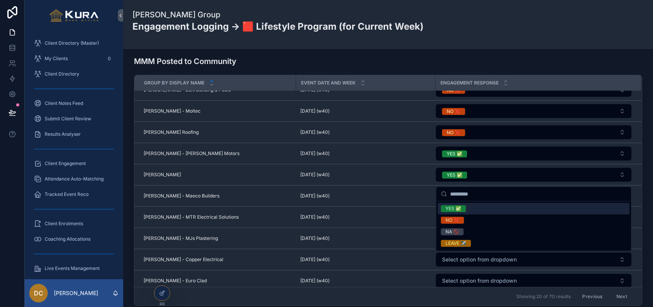
click at [455, 208] on div "YES ✅" at bounding box center [454, 208] width 16 height 7
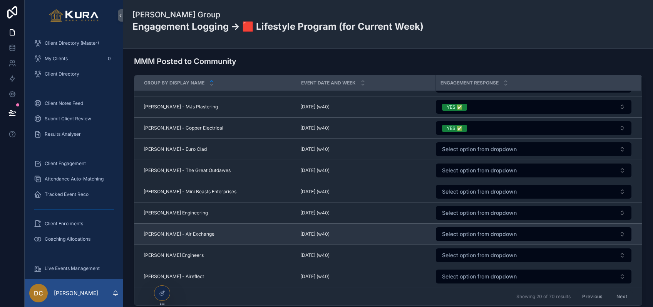
scroll to position [228, 0]
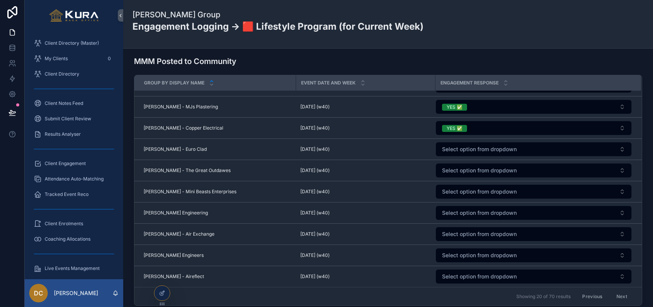
click at [468, 150] on span "Select option from dropdown" at bounding box center [479, 149] width 75 height 8
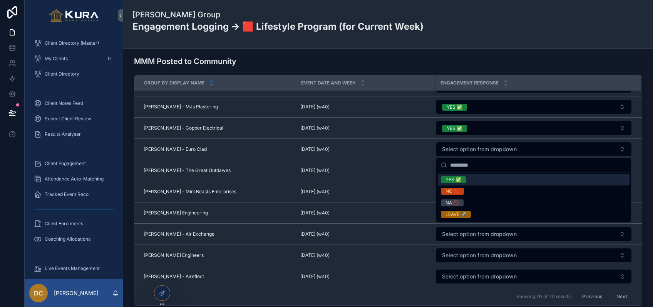
click at [450, 180] on div "YES ✅" at bounding box center [454, 179] width 16 height 7
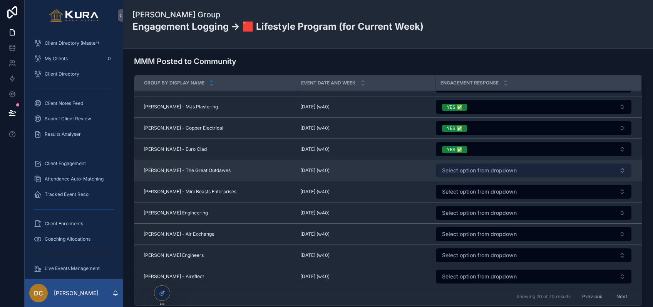
click at [453, 172] on span "Select option from dropdown" at bounding box center [479, 170] width 75 height 8
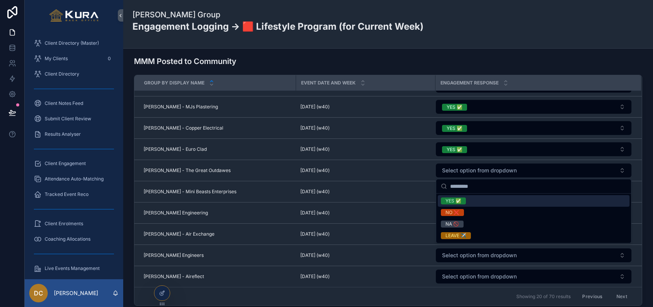
click at [451, 200] on div "YES ✅" at bounding box center [454, 200] width 16 height 7
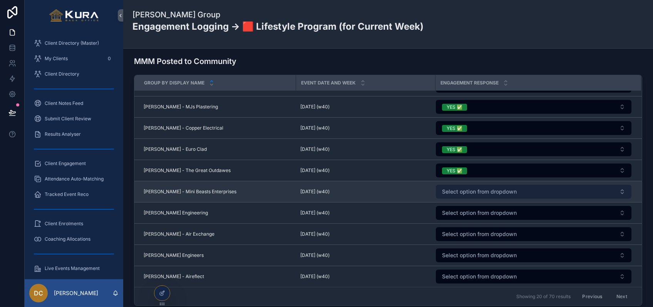
click at [455, 192] on span "Select option from dropdown" at bounding box center [479, 192] width 75 height 8
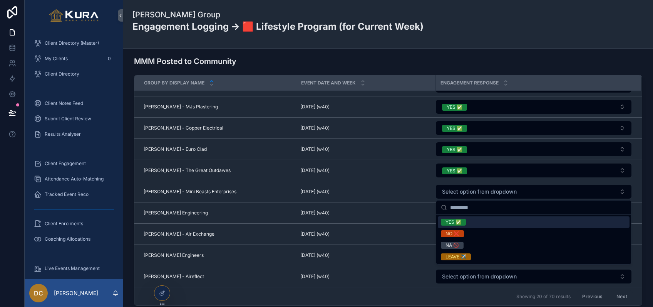
click at [453, 222] on div "YES ✅" at bounding box center [454, 221] width 16 height 7
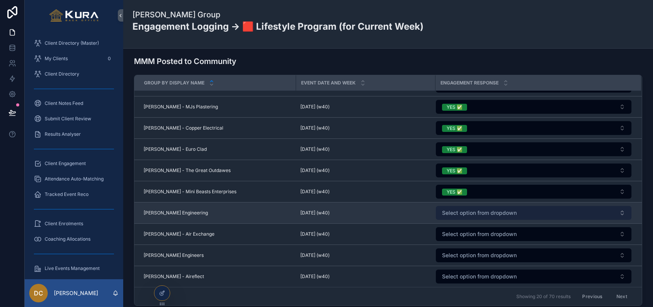
click at [455, 213] on span "Select option from dropdown" at bounding box center [479, 213] width 75 height 8
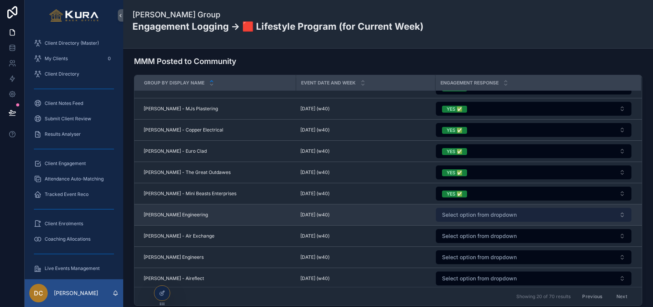
click at [450, 216] on span "Select option from dropdown" at bounding box center [479, 215] width 75 height 8
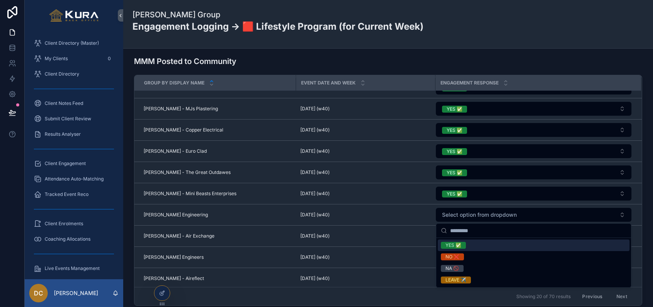
click at [450, 244] on div "YES ✅" at bounding box center [454, 245] width 16 height 7
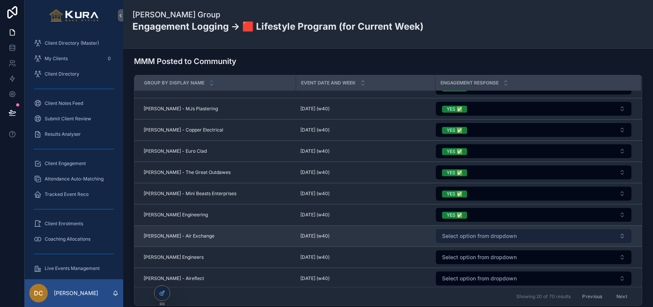
click at [453, 237] on span "Select option from dropdown" at bounding box center [479, 236] width 75 height 8
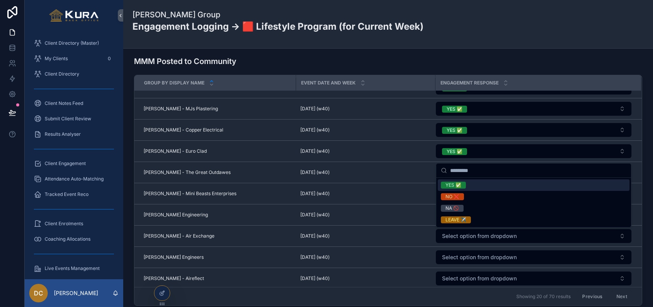
click at [451, 186] on div "YES ✅" at bounding box center [454, 184] width 16 height 7
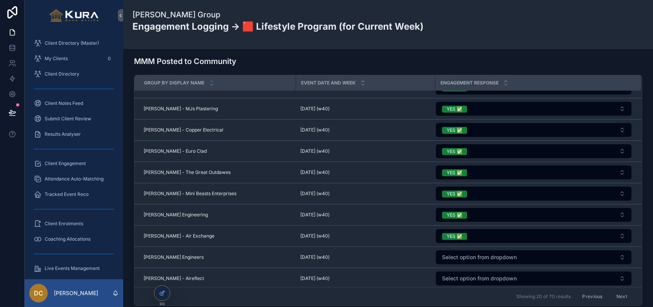
click at [455, 257] on span "Select option from dropdown" at bounding box center [479, 257] width 75 height 8
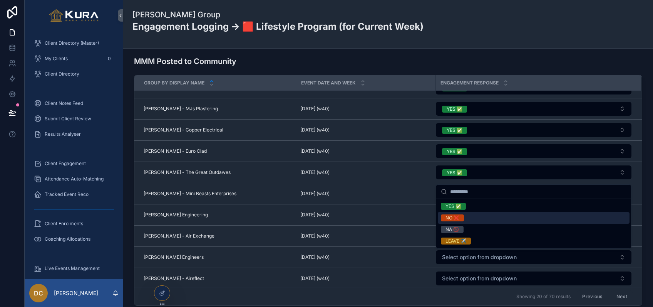
click at [452, 218] on div "NO ❌" at bounding box center [453, 217] width 14 height 7
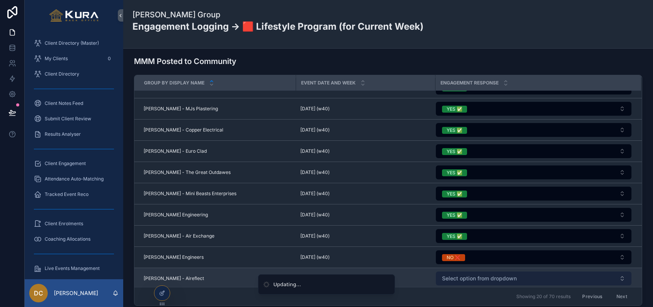
click at [456, 279] on span "Select option from dropdown" at bounding box center [479, 278] width 75 height 8
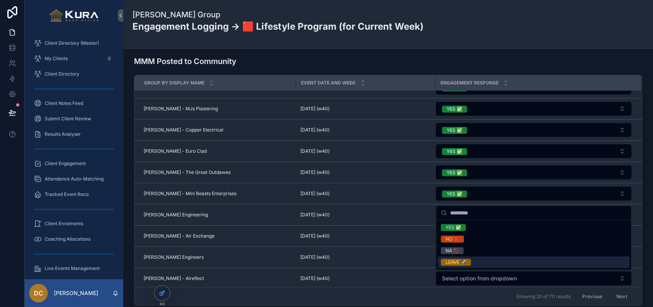
click at [456, 263] on div "LEAVE ✈️" at bounding box center [456, 261] width 21 height 7
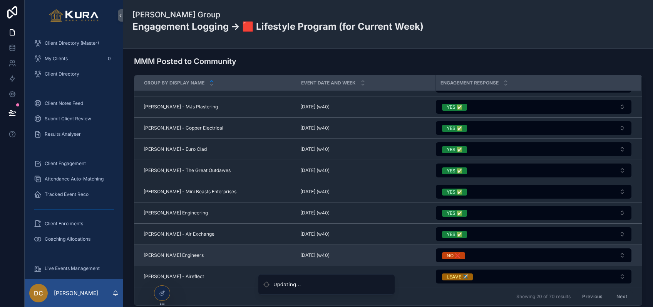
scroll to position [228, 0]
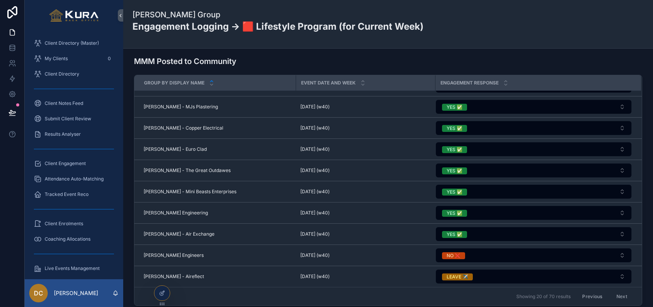
click at [554, 295] on button "Next" at bounding box center [622, 296] width 22 height 12
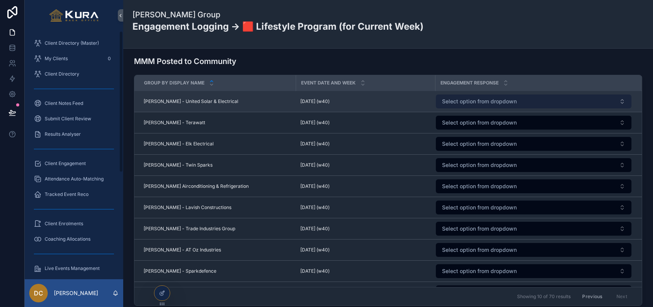
click at [470, 100] on span "Select option from dropdown" at bounding box center [479, 101] width 75 height 8
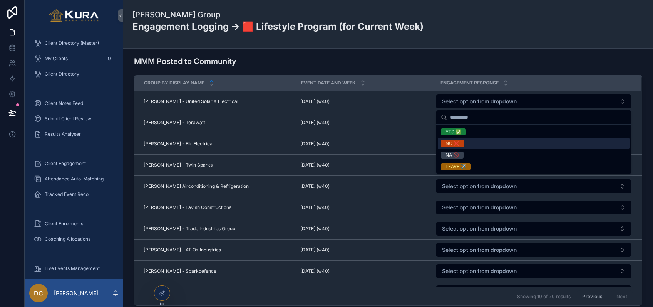
click at [451, 143] on div "NO ❌" at bounding box center [453, 143] width 14 height 7
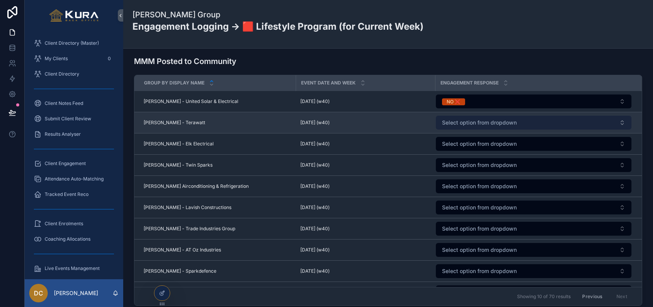
click at [470, 121] on span "Select option from dropdown" at bounding box center [479, 123] width 75 height 8
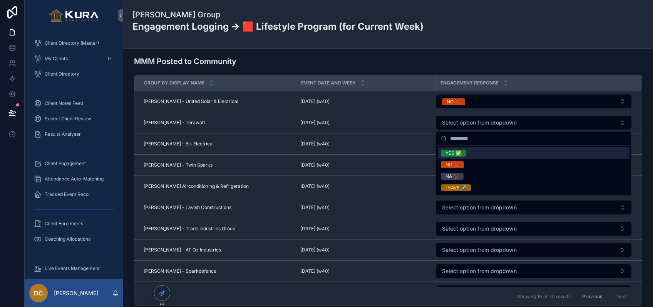
click at [450, 153] on div "YES ✅" at bounding box center [454, 152] width 16 height 7
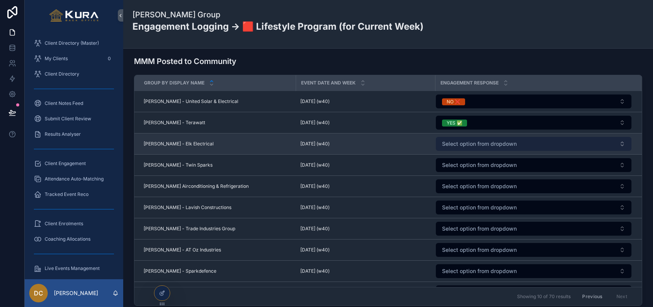
click at [450, 146] on span "Select option from dropdown" at bounding box center [479, 144] width 75 height 8
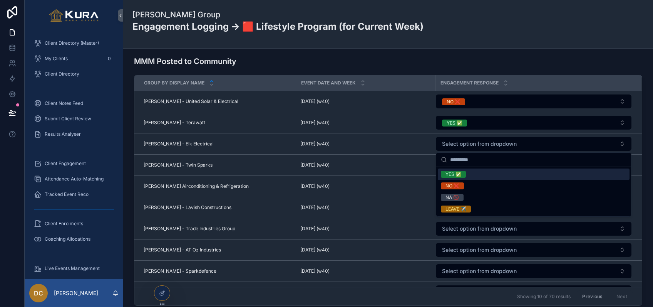
click at [449, 174] on div "YES ✅" at bounding box center [454, 174] width 16 height 7
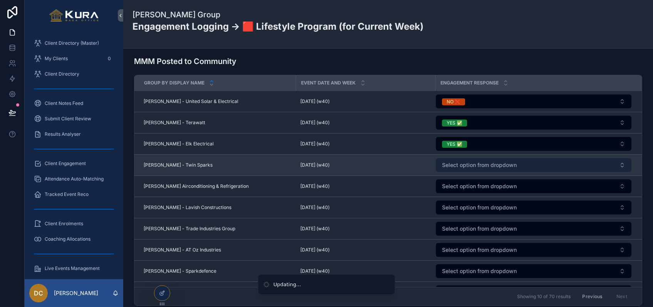
click at [451, 164] on span "Select option from dropdown" at bounding box center [479, 165] width 75 height 8
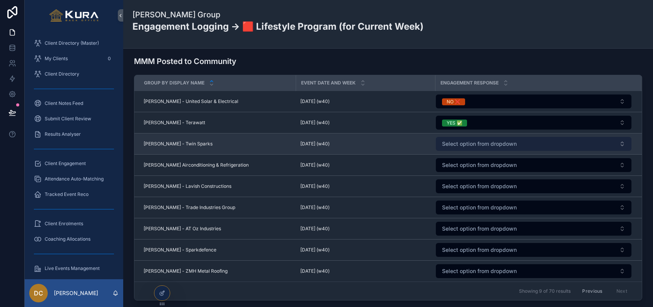
click at [453, 145] on span "Select option from dropdown" at bounding box center [479, 144] width 75 height 8
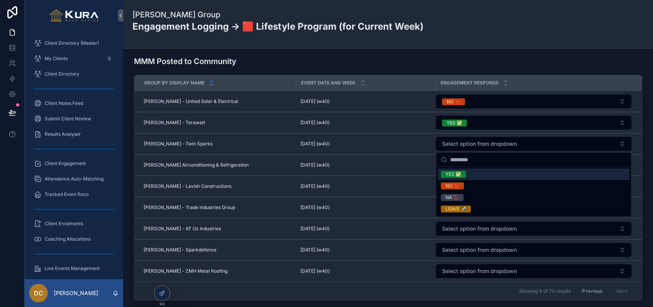
click at [452, 175] on div "YES ✅" at bounding box center [454, 174] width 16 height 7
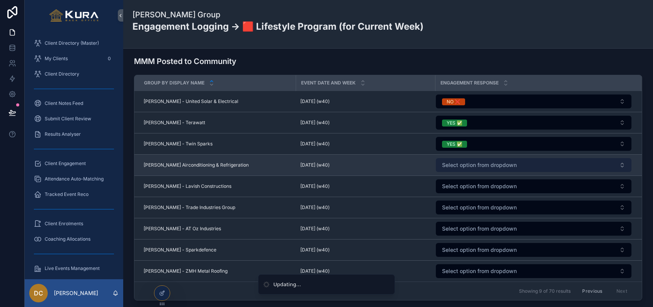
scroll to position [984, 0]
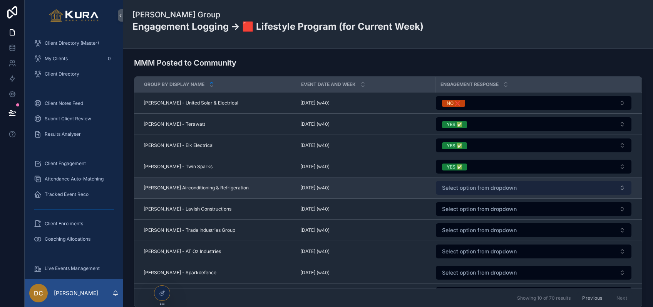
click at [457, 185] on span "Select option from dropdown" at bounding box center [479, 188] width 75 height 8
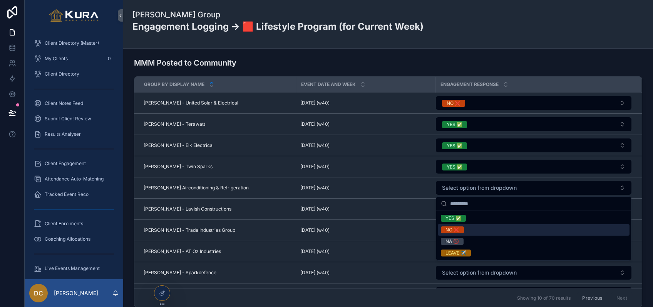
click at [454, 226] on div "NO ❌" at bounding box center [534, 230] width 192 height 12
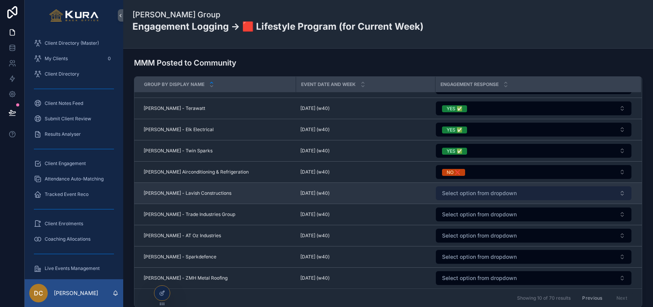
scroll to position [16, 0]
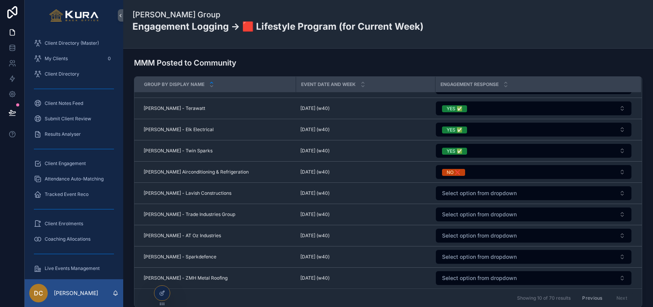
click at [472, 192] on span "Select option from dropdown" at bounding box center [479, 193] width 75 height 8
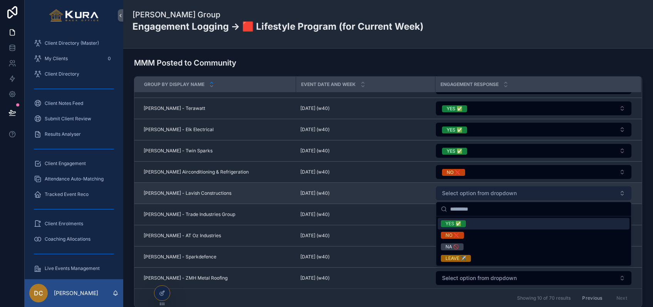
scroll to position [13, 0]
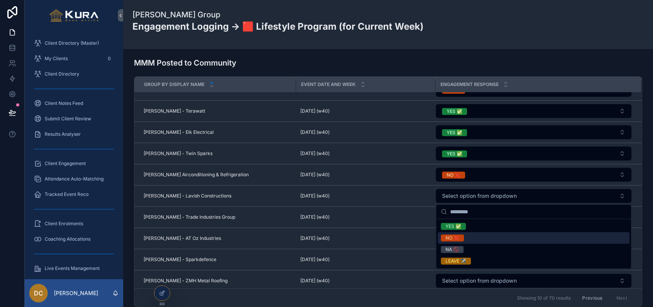
click at [458, 237] on div "NO ❌" at bounding box center [453, 237] width 14 height 7
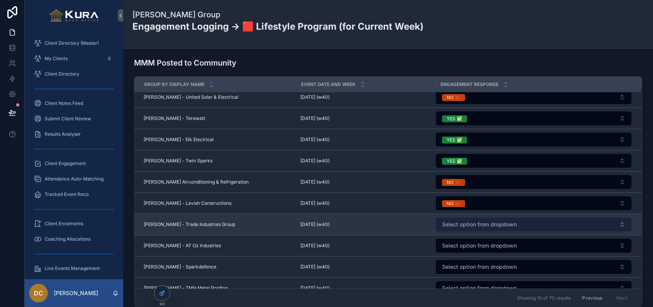
scroll to position [7, 0]
click at [458, 221] on span "Select option from dropdown" at bounding box center [479, 223] width 75 height 8
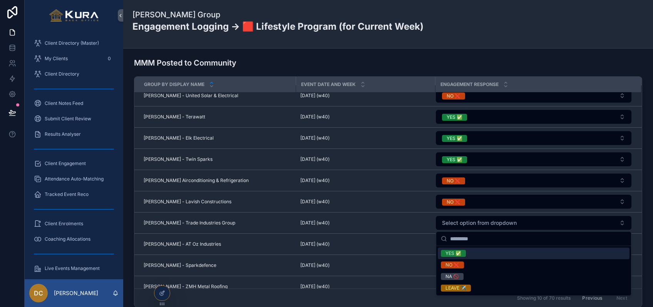
click at [449, 252] on div "YES ✅" at bounding box center [454, 253] width 16 height 7
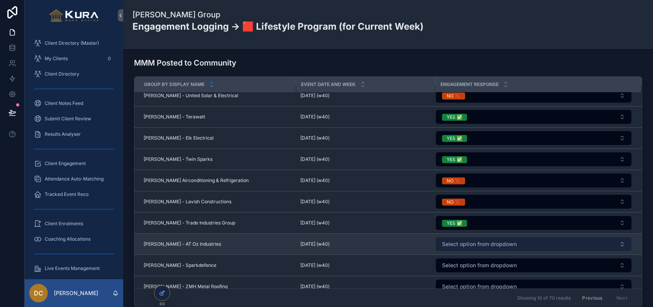
click at [454, 247] on span "Select option from dropdown" at bounding box center [479, 244] width 75 height 8
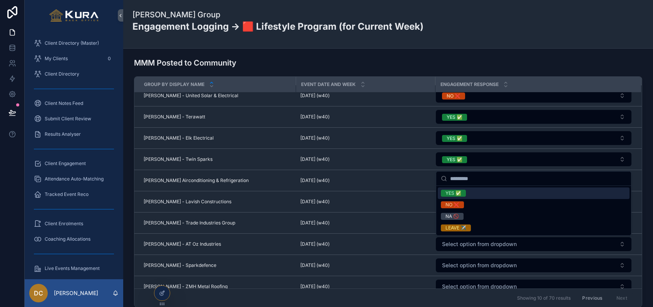
click at [453, 194] on div "YES ✅" at bounding box center [454, 193] width 16 height 7
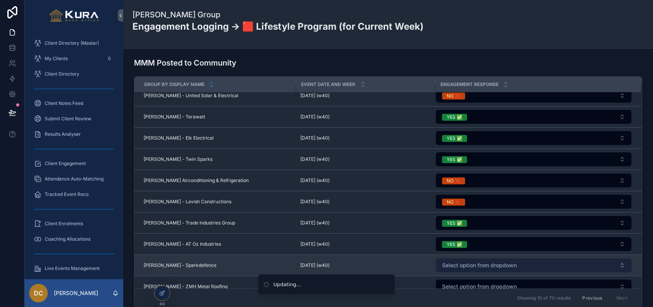
click at [455, 267] on span "Select option from dropdown" at bounding box center [479, 265] width 75 height 8
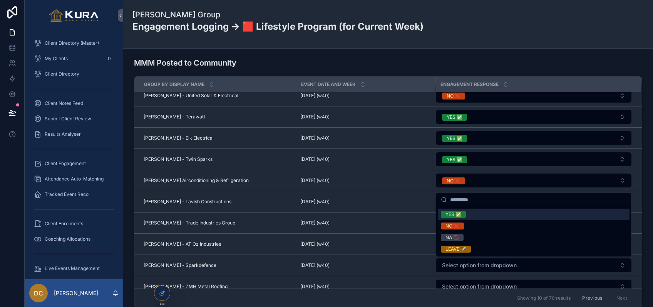
click at [453, 211] on div "YES ✅" at bounding box center [454, 214] width 16 height 7
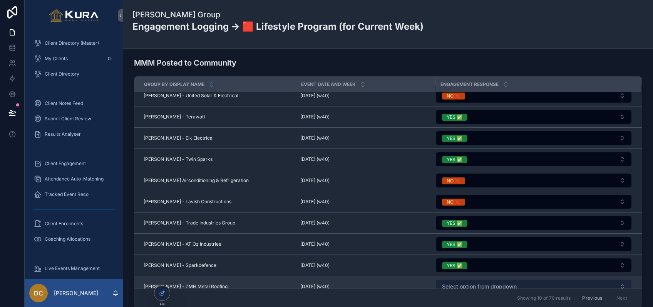
click at [463, 285] on span "Select option from dropdown" at bounding box center [479, 286] width 75 height 8
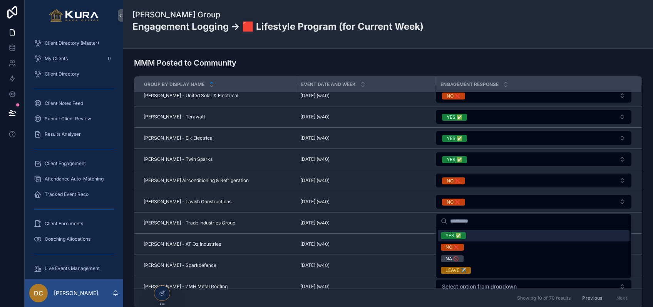
click at [454, 234] on div "YES ✅" at bounding box center [454, 235] width 16 height 7
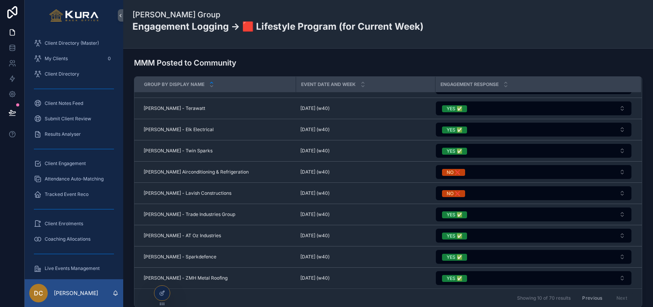
scroll to position [16, 0]
click at [79, 186] on div "Attendance Auto-Matching" at bounding box center [74, 178] width 99 height 15
click at [78, 190] on div "Tracked Event Reco" at bounding box center [74, 194] width 80 height 12
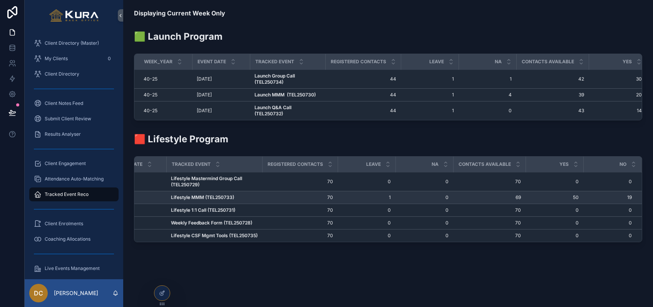
click at [203, 194] on strong "Lifestyle MMM (TEL250733)" at bounding box center [202, 197] width 63 height 6
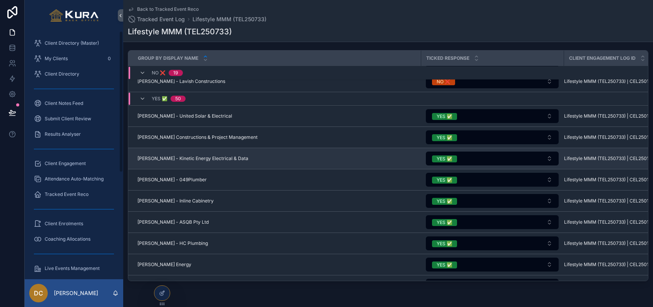
scroll to position [411, 0]
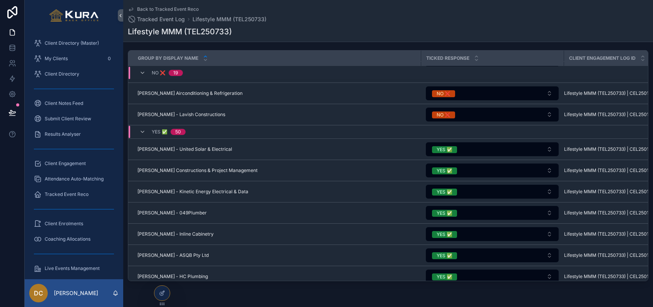
click at [172, 73] on span "19" at bounding box center [176, 73] width 14 height 6
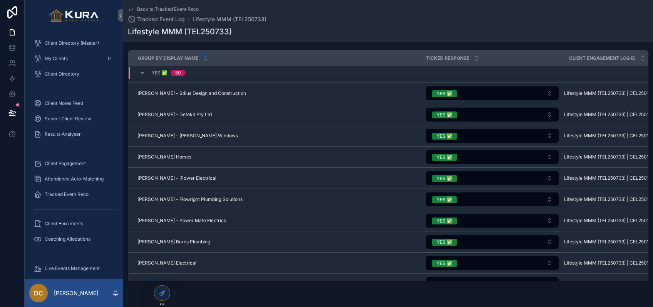
click at [224, 78] on div "YES ✅ 50" at bounding box center [411, 73] width 565 height 12
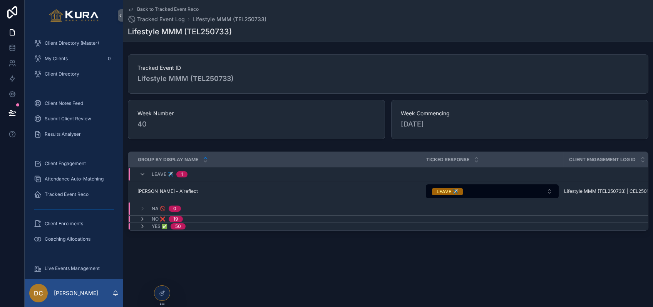
click at [196, 216] on div "NO ❌ 19" at bounding box center [411, 219] width 565 height 6
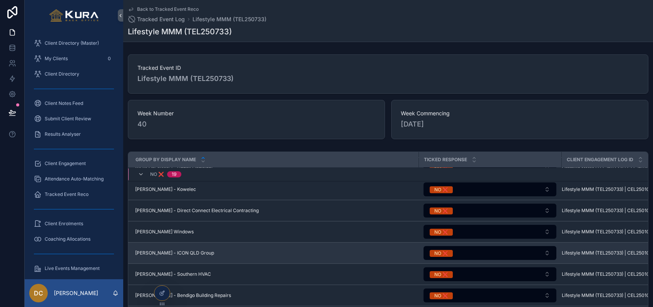
scroll to position [96, 2]
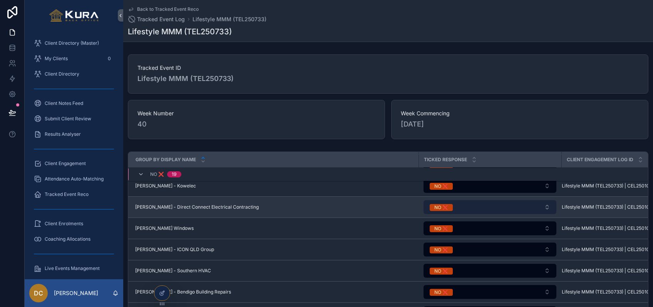
click at [461, 210] on button "NO ❌" at bounding box center [490, 207] width 133 height 14
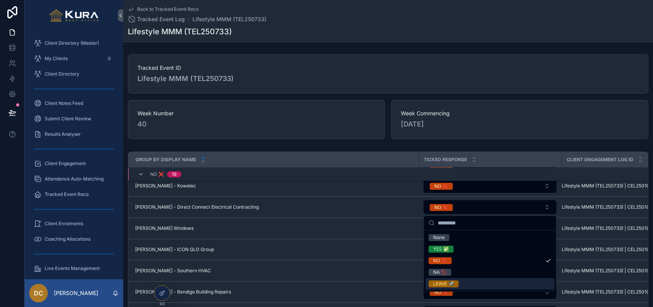
click at [445, 282] on div "LEAVE ✈️" at bounding box center [443, 283] width 21 height 7
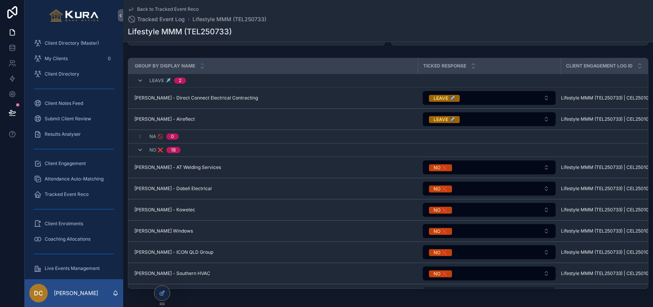
scroll to position [93, 0]
click at [74, 194] on span "Tracked Event Reco" at bounding box center [67, 194] width 44 height 6
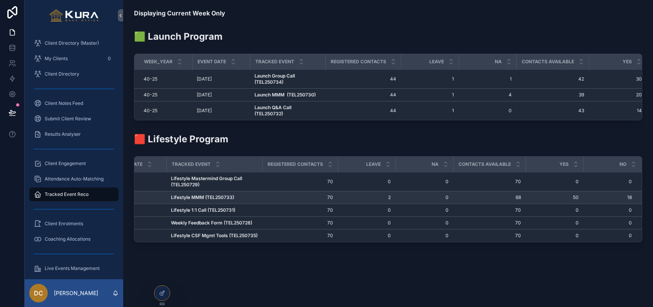
click at [186, 194] on strong "Lifestyle MMM (TEL250733)" at bounding box center [202, 197] width 63 height 6
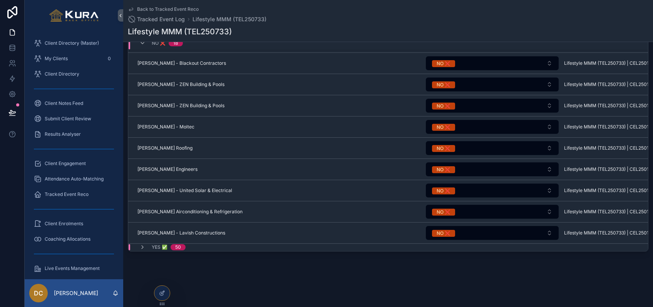
scroll to position [255, 0]
click at [212, 247] on div "YES ✅ 50" at bounding box center [411, 247] width 565 height 6
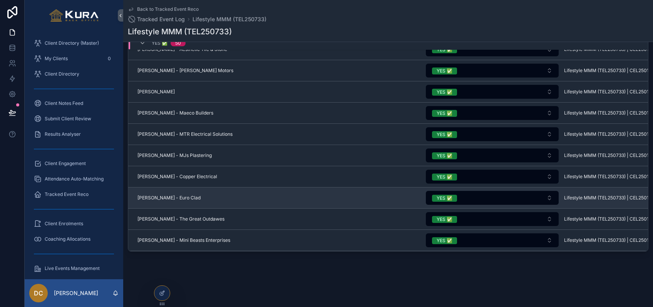
scroll to position [1133, 0]
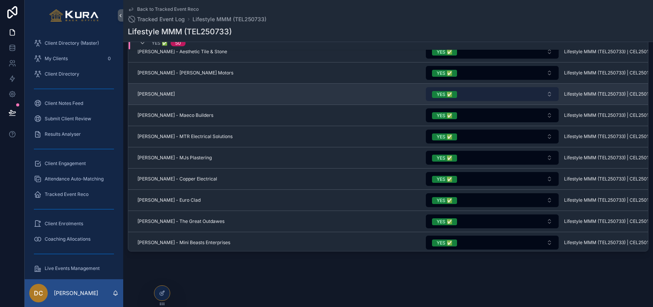
click at [504, 94] on button "YES ✅" at bounding box center [492, 94] width 133 height 14
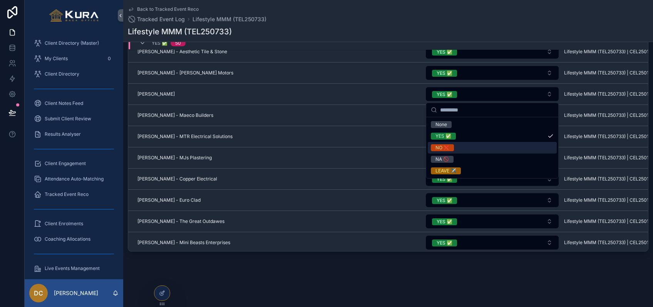
click at [454, 147] on span "NO ❌" at bounding box center [442, 147] width 23 height 7
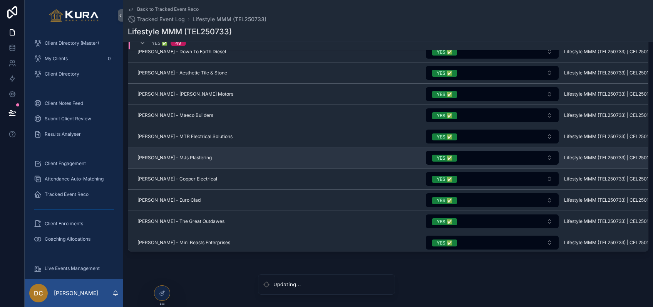
scroll to position [1131, 0]
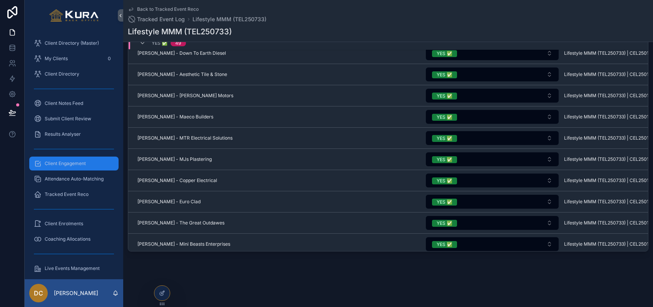
click at [76, 166] on div "Client Engagement" at bounding box center [74, 163] width 80 height 12
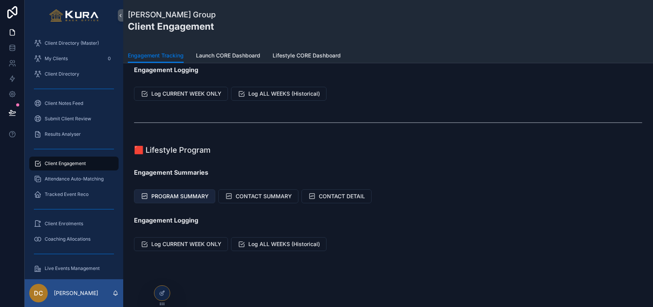
scroll to position [79, 0]
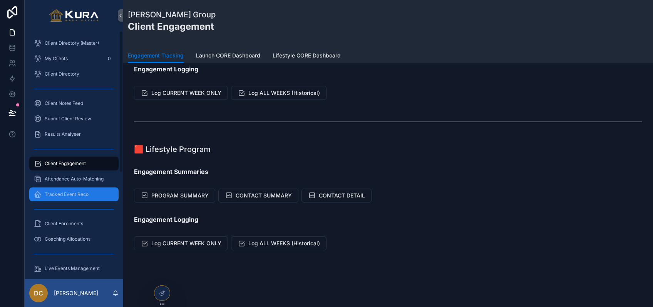
click at [61, 195] on span "Tracked Event Reco" at bounding box center [67, 194] width 44 height 6
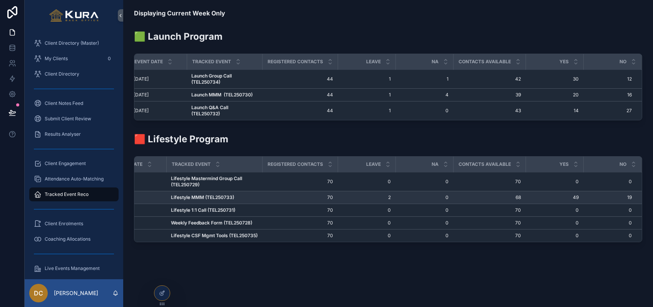
scroll to position [0, 2]
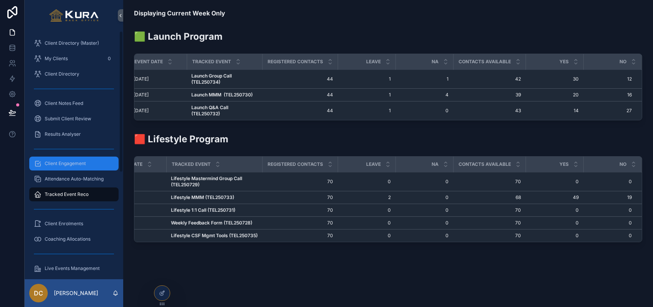
click at [73, 166] on span "Client Engagement" at bounding box center [65, 163] width 41 height 6
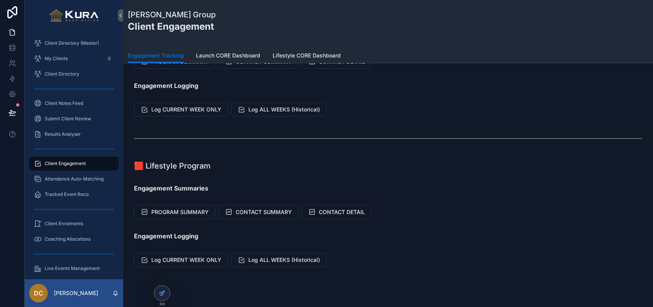
scroll to position [72, 0]
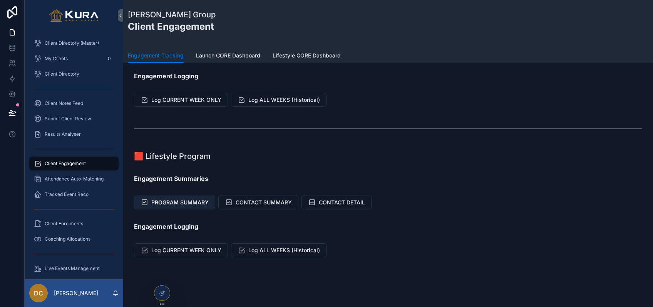
click at [185, 205] on span "PROGRAM SUMMARY" at bounding box center [179, 202] width 57 height 8
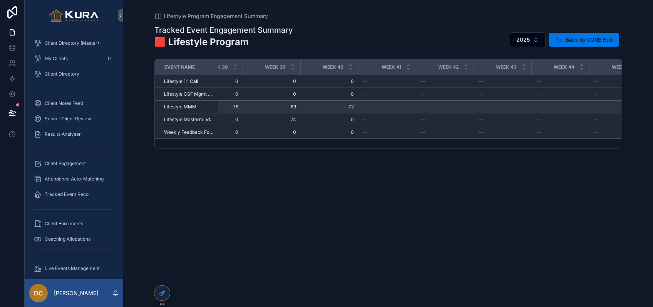
scroll to position [0, 2176]
